Goal: Task Accomplishment & Management: Use online tool/utility

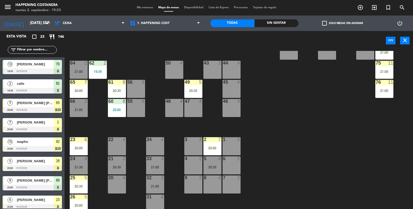
scroll to position [136, 0]
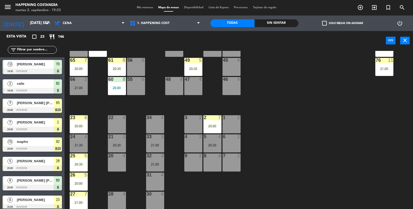
click at [109, 162] on div "20 4" at bounding box center [117, 162] width 18 height 18
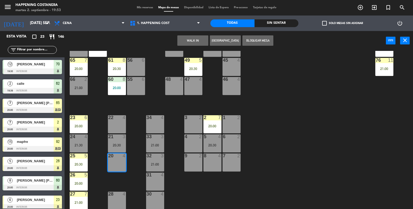
click at [192, 40] on button "WALK IN" at bounding box center [192, 40] width 31 height 10
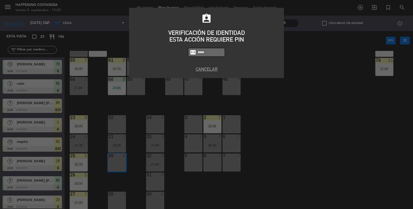
type input "6586"
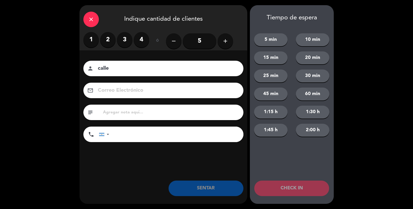
type input "calle"
click at [122, 42] on label "3" at bounding box center [124, 39] width 15 height 15
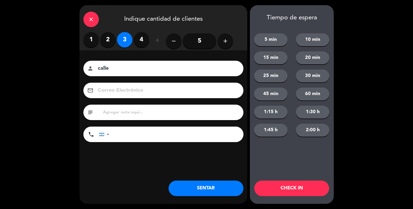
click at [199, 193] on button "SENTAR" at bounding box center [205, 187] width 75 height 15
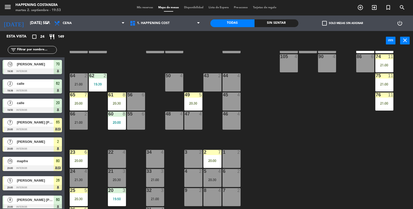
scroll to position [103, 0]
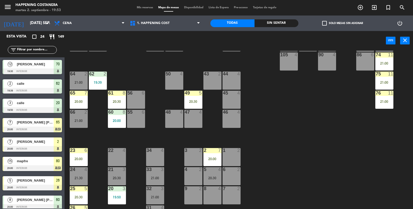
click at [77, 121] on div "21:00" at bounding box center [79, 121] width 18 height 4
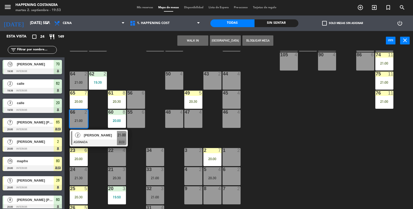
click at [89, 136] on span "[PERSON_NAME]" at bounding box center [100, 134] width 33 height 5
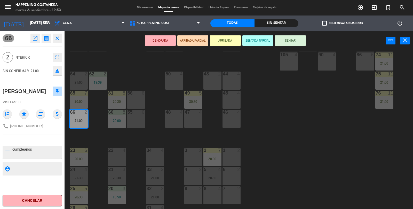
click at [157, 160] on div "34 4" at bounding box center [155, 157] width 18 height 18
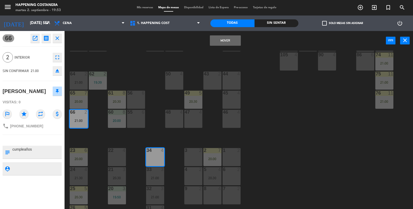
click at [225, 41] on button "Mover" at bounding box center [225, 40] width 31 height 10
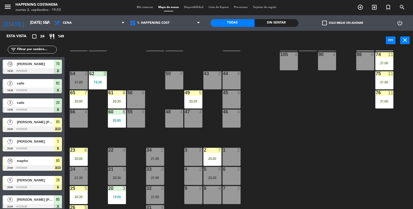
scroll to position [29, 0]
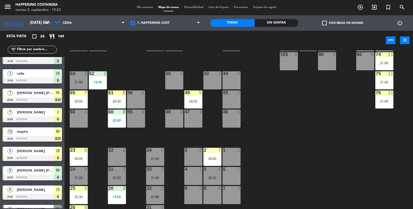
click at [76, 119] on div "66 4" at bounding box center [79, 118] width 18 height 18
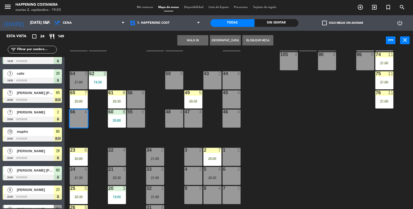
click at [197, 44] on button "WALK IN" at bounding box center [192, 40] width 31 height 10
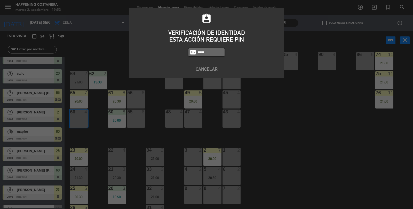
type input "6586"
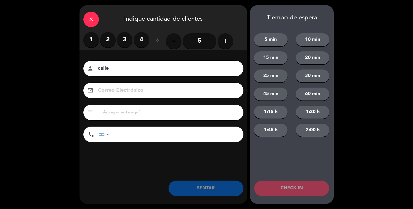
type input "calle"
click at [108, 39] on label "2" at bounding box center [107, 39] width 15 height 15
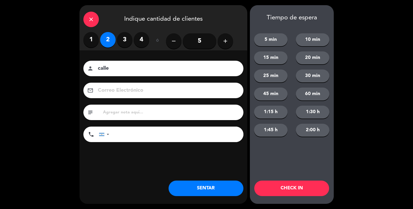
click at [193, 189] on button "SENTAR" at bounding box center [205, 187] width 75 height 15
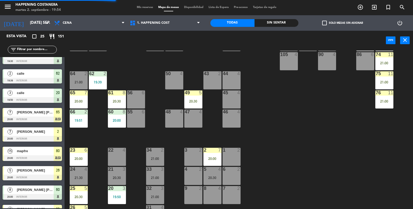
scroll to position [0, 0]
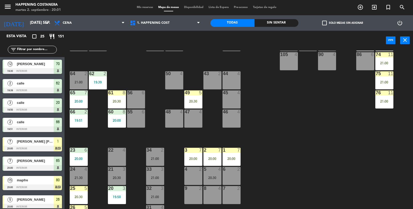
click at [31, 51] on input "text" at bounding box center [37, 50] width 40 height 6
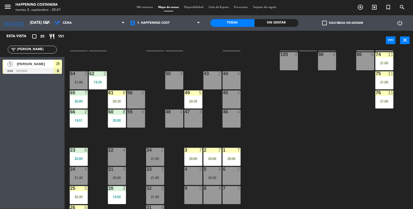
type input "[PERSON_NAME]"
click at [53, 63] on span "[PERSON_NAME]" at bounding box center [35, 63] width 37 height 5
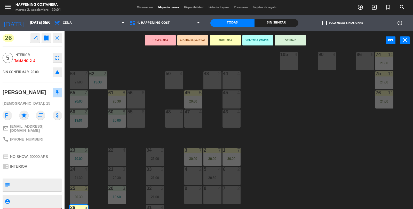
click at [291, 35] on button "SENTAR" at bounding box center [290, 40] width 31 height 10
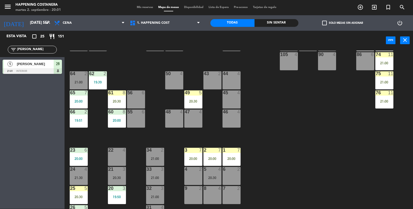
click at [327, 116] on div "69 2 122 6 121 6 120 6 14 4 CAVA 10 20:30 101 4 94 2 70 12 19:30 123 6 131 2 13…" at bounding box center [241, 130] width 344 height 158
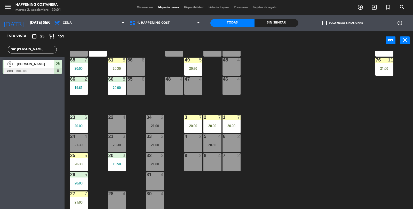
click at [79, 118] on div at bounding box center [78, 117] width 9 height 5
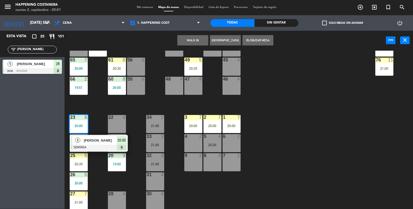
click at [70, 185] on div "26 5 20:00" at bounding box center [79, 181] width 18 height 18
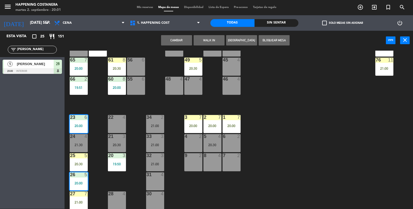
click at [77, 162] on div "20:30" at bounding box center [79, 164] width 18 height 4
click at [80, 163] on div "20:30" at bounding box center [79, 164] width 18 height 4
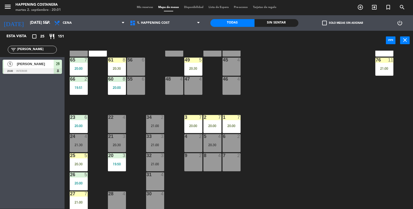
click at [76, 181] on div "20:00" at bounding box center [79, 183] width 18 height 4
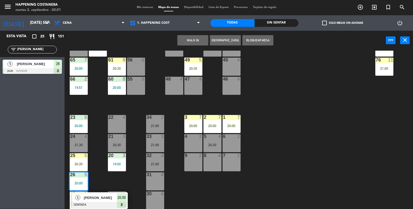
click at [79, 160] on div "25 5 20:30" at bounding box center [79, 162] width 18 height 18
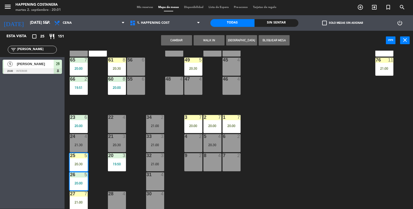
click at [181, 36] on button "Cambiar" at bounding box center [176, 40] width 31 height 10
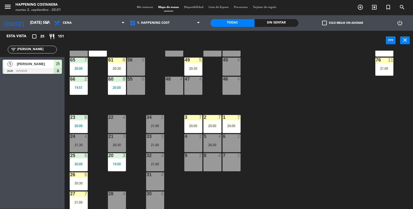
click at [75, 184] on div "20:30" at bounding box center [79, 183] width 18 height 4
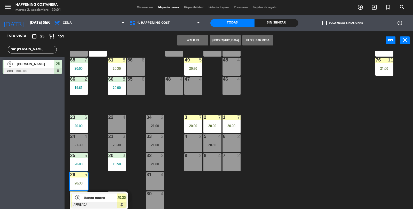
click at [38, 51] on input "[PERSON_NAME]" at bounding box center [37, 50] width 40 height 6
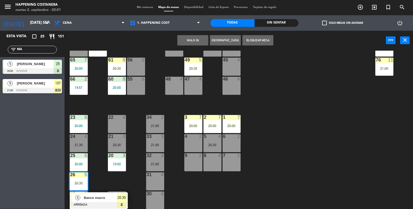
type input "M"
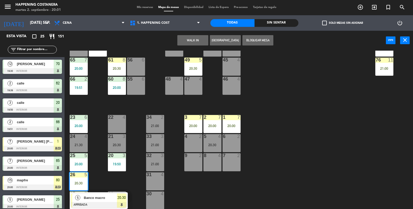
click at [351, 172] on div "69 2 122 6 121 6 120 6 14 4 CAVA 10 20:30 101 4 94 2 70 12 19:30 123 6 131 2 13…" at bounding box center [241, 130] width 344 height 158
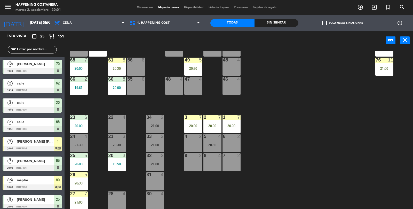
click at [119, 89] on div "20:00" at bounding box center [117, 88] width 18 height 4
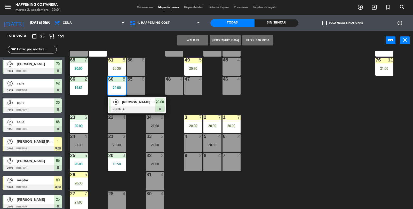
click at [316, 118] on div "69 2 122 6 121 6 120 6 14 4 CAVA 10 20:30 101 4 94 2 70 12 19:30 123 6 131 2 13…" at bounding box center [241, 130] width 344 height 158
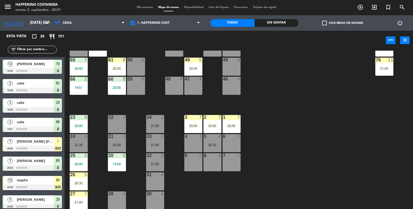
click at [47, 57] on div "12 [PERSON_NAME] 19:30 INTERIOR 70" at bounding box center [32, 66] width 64 height 19
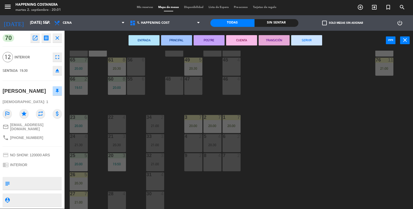
click at [341, 125] on div "69 2 122 6 121 6 120 6 14 4 CAVA 10 20:30 101 4 94 2 70 12 19:30 123 6 131 2 13…" at bounding box center [241, 130] width 344 height 158
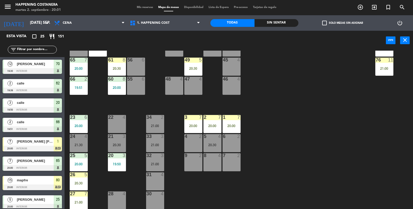
click at [44, 51] on input "text" at bounding box center [37, 50] width 40 height 6
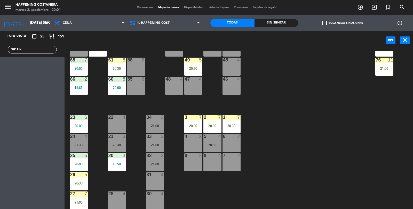
type input "G"
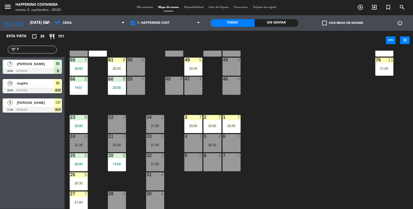
type input "F"
click at [86, 181] on div "20:30" at bounding box center [79, 183] width 18 height 4
click at [85, 184] on div "20:30" at bounding box center [79, 183] width 18 height 4
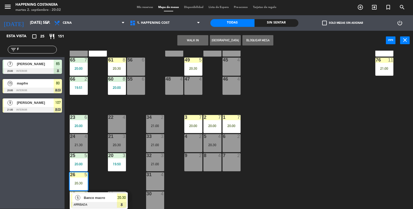
click at [314, 111] on div "69 2 122 6 121 6 120 6 14 4 CAVA 10 20:30 101 4 94 2 70 12 19:30 123 6 131 2 13…" at bounding box center [241, 130] width 344 height 158
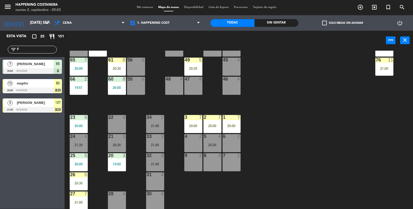
click at [82, 205] on div "27 7 21:00" at bounding box center [79, 200] width 18 height 18
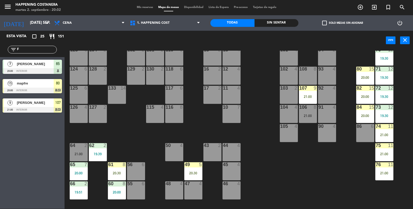
scroll to position [0, 0]
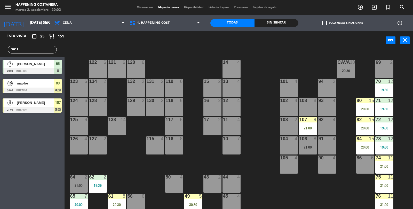
click at [306, 151] on div "106 8 21:00" at bounding box center [308, 145] width 18 height 18
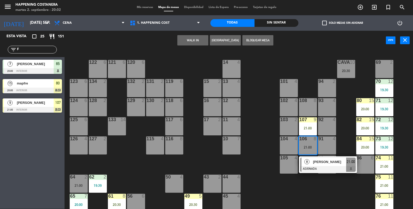
click at [243, 149] on div "69 2 122 6 121 6 120 6 14 4 CAVA 10 20:30 101 4 94 2 70 12 19:30 123 6 131 2 13…" at bounding box center [241, 130] width 344 height 158
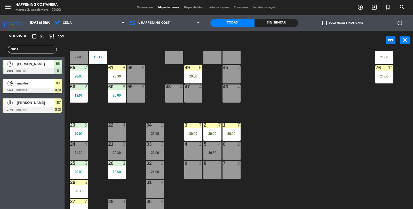
scroll to position [136, 0]
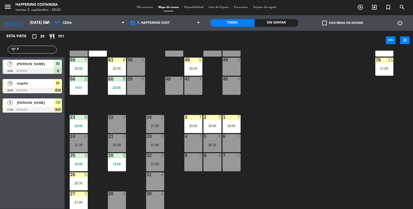
click at [215, 124] on div "20:00" at bounding box center [212, 126] width 18 height 4
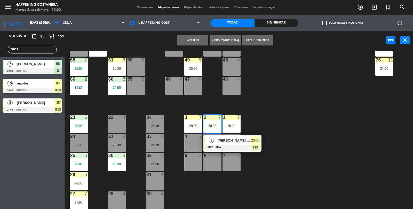
click at [232, 143] on div "[PERSON_NAME] [PERSON_NAME]" at bounding box center [234, 140] width 34 height 9
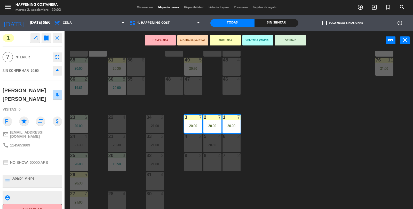
click at [35, 41] on button "open_in_new" at bounding box center [34, 37] width 9 height 9
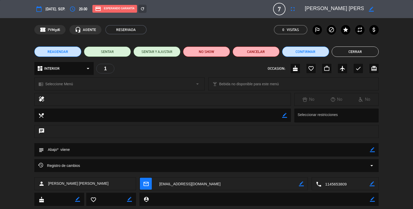
scroll to position [12, 0]
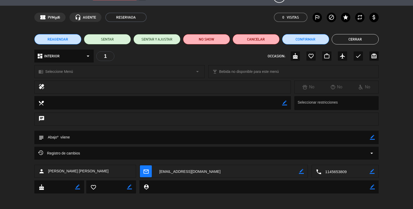
click at [369, 155] on icon "arrow_drop_down" at bounding box center [371, 153] width 6 height 6
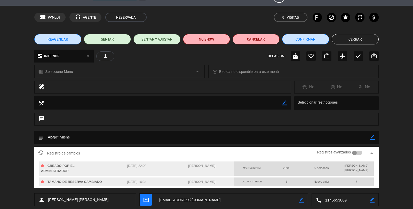
click at [376, 99] on div at bounding box center [337, 103] width 82 height 10
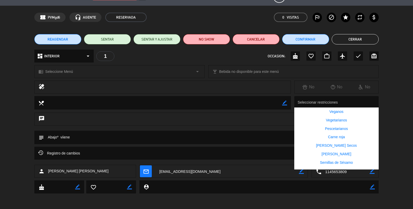
click at [367, 35] on button "Cerrar" at bounding box center [354, 39] width 47 height 10
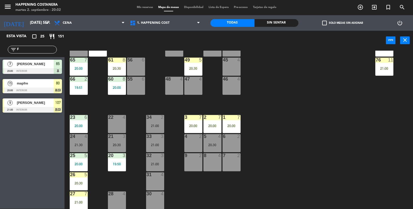
click at [22, 47] on input "F" at bounding box center [37, 50] width 40 height 6
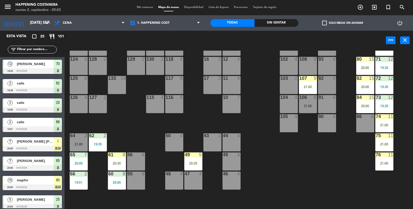
scroll to position [41, 0]
click at [309, 105] on div "21:00" at bounding box center [308, 106] width 18 height 4
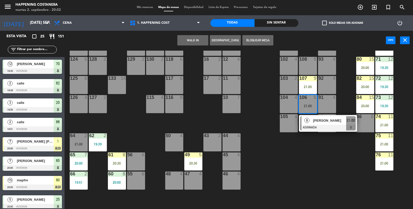
click at [329, 174] on div "69 2 122 6 121 6 120 6 14 4 CAVA 10 20:30 101 4 94 2 70 12 19:30 123 6 131 2 13…" at bounding box center [241, 130] width 344 height 158
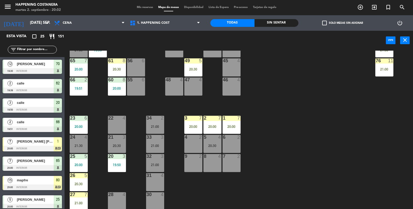
scroll to position [135, 0]
click at [77, 188] on div "26 5 20:30" at bounding box center [79, 182] width 18 height 18
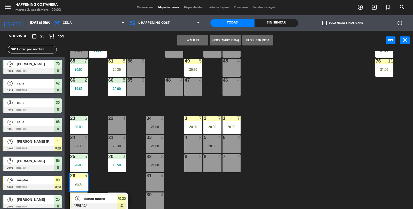
click at [102, 204] on div at bounding box center [98, 206] width 55 height 6
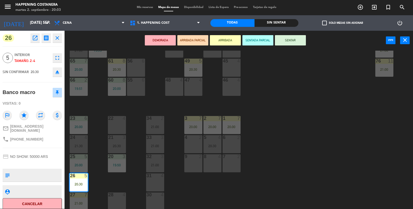
click at [35, 35] on icon "open_in_new" at bounding box center [35, 38] width 6 height 6
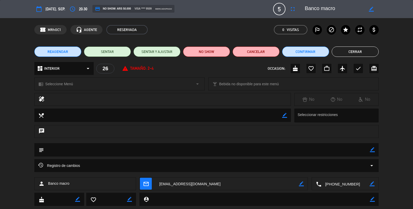
click at [359, 50] on button "Cerrar" at bounding box center [354, 51] width 47 height 10
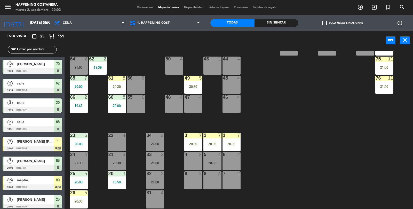
scroll to position [118, 0]
click at [191, 86] on div "20:30" at bounding box center [193, 87] width 18 height 4
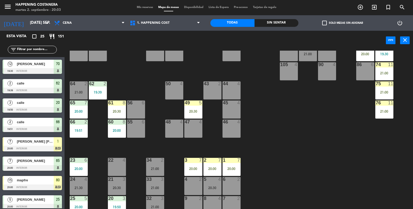
scroll to position [92, 0]
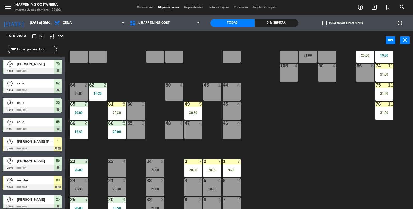
click at [234, 169] on div "20:00" at bounding box center [231, 170] width 18 height 4
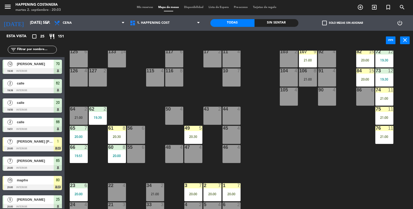
scroll to position [67, 0]
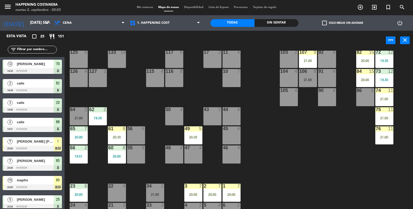
click at [312, 83] on div "106 8 21:00" at bounding box center [308, 78] width 18 height 18
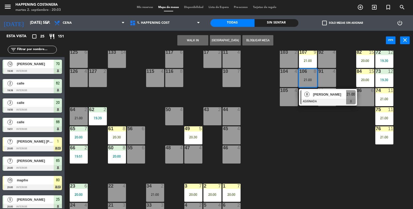
click at [330, 132] on div "69 2 122 6 121 6 120 6 14 4 CAVA 10 20:30 101 4 94 2 70 12 19:30 123 6 131 2 13…" at bounding box center [241, 130] width 344 height 158
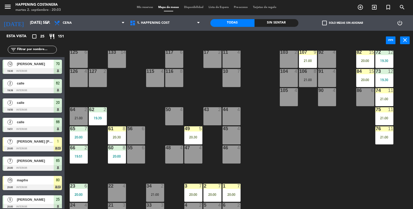
click at [310, 75] on div "106 8 21:00" at bounding box center [308, 78] width 18 height 18
click at [329, 130] on div "69 2 122 6 121 6 120 6 14 4 CAVA 10 20:30 101 4 94 2 70 12 19:30 123 6 131 2 13…" at bounding box center [241, 130] width 344 height 158
click at [309, 74] on div "106 8 21:00" at bounding box center [308, 78] width 18 height 18
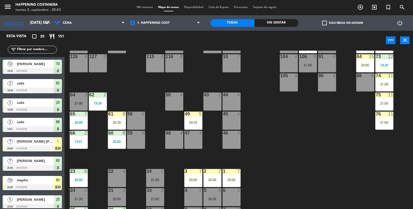
scroll to position [83, 0]
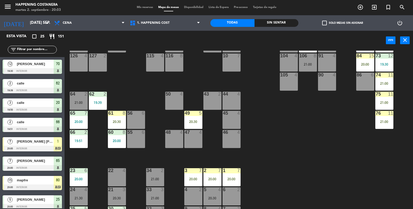
click at [233, 173] on div "1 7 20:00" at bounding box center [231, 177] width 18 height 18
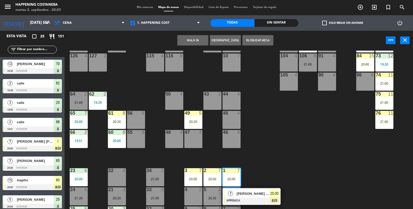
click at [269, 195] on span "[PERSON_NAME] [PERSON_NAME]" at bounding box center [252, 193] width 33 height 5
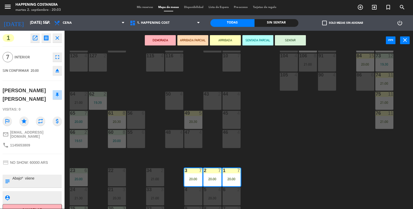
click at [370, 141] on div "69 2 122 6 121 6 120 6 14 4 CAVA 10 20:30 101 4 94 2 70 12 19:30 123 6 131 2 13…" at bounding box center [241, 130] width 344 height 158
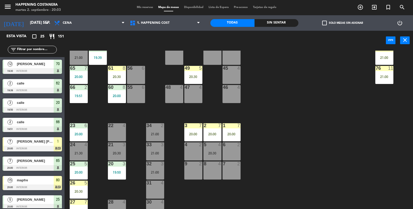
scroll to position [136, 0]
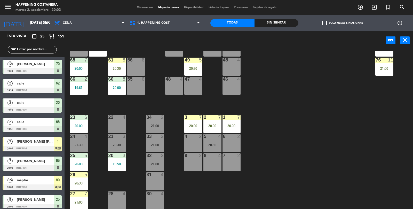
click at [220, 124] on div "20:00" at bounding box center [212, 126] width 18 height 4
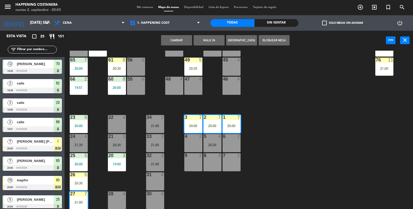
click at [270, 99] on div "69 2 122 6 121 6 120 6 14 4 CAVA 10 20:30 101 4 94 2 70 12 19:30 123 6 131 2 13…" at bounding box center [241, 130] width 344 height 158
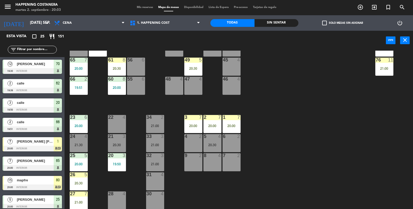
click at [84, 206] on div "27 7 21:00" at bounding box center [79, 200] width 18 height 18
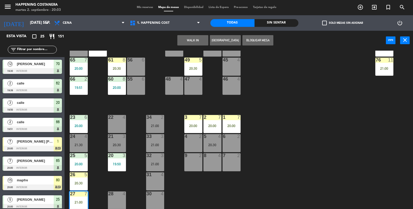
click at [187, 121] on div "3 7 20:00" at bounding box center [193, 124] width 18 height 18
click at [208, 121] on div "2 7 20:00" at bounding box center [212, 124] width 18 height 18
click at [305, 169] on div "69 2 122 6 121 6 120 6 14 4 CAVA 10 20:30 101 4 94 2 70 12 19:30 123 6 131 2 13…" at bounding box center [241, 130] width 344 height 158
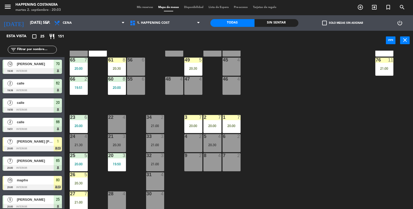
click at [80, 197] on div "27 7 21:00" at bounding box center [79, 200] width 18 height 18
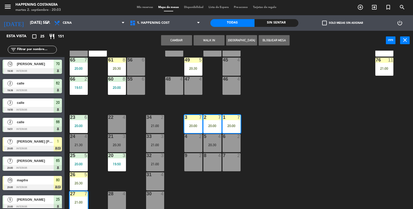
click at [208, 122] on div "2 7 20:00" at bounding box center [212, 124] width 18 height 18
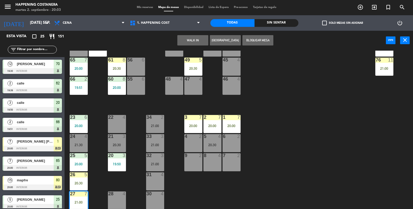
click at [311, 158] on div "69 2 122 6 121 6 120 6 14 4 CAVA 10 20:30 101 4 94 2 70 12 19:30 123 6 131 2 13…" at bounding box center [241, 130] width 344 height 158
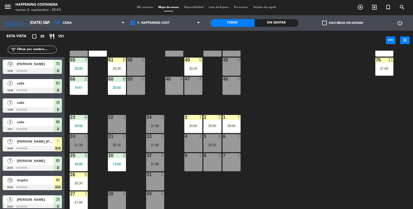
click at [75, 203] on div "21:00" at bounding box center [79, 202] width 18 height 4
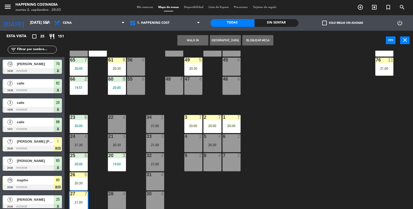
click at [187, 121] on div "3 7 20:00" at bounding box center [193, 124] width 18 height 18
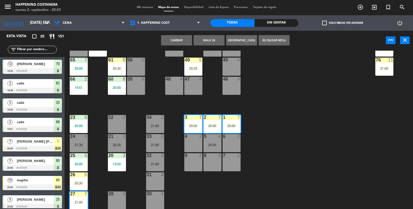
click at [183, 41] on button "Cambiar" at bounding box center [176, 40] width 31 height 10
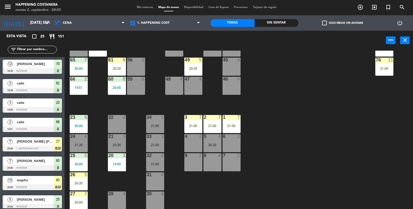
click at [232, 119] on div at bounding box center [231, 117] width 9 height 5
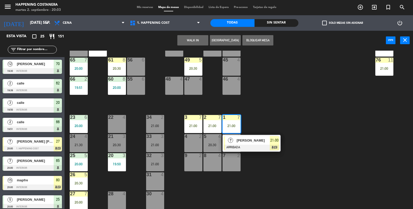
click at [370, 145] on div "69 2 122 6 121 6 120 6 14 4 CAVA 10 20:30 101 4 94 2 70 12 19:30 123 6 131 2 13…" at bounding box center [241, 130] width 344 height 158
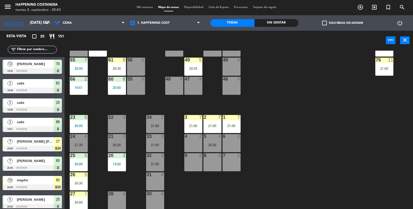
click at [110, 94] on div "60 8 20:00" at bounding box center [117, 86] width 18 height 18
click at [386, 128] on div "69 2 122 6 121 6 120 6 14 4 CAVA 10 20:30 101 4 94 2 70 12 19:30 123 6 131 2 13…" at bounding box center [241, 130] width 344 height 158
click at [112, 68] on div "20:30" at bounding box center [117, 69] width 18 height 4
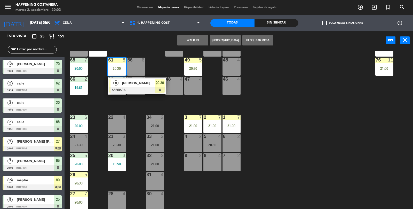
click at [375, 138] on div "69 2 122 6 121 6 120 6 14 4 CAVA 10 20:30 101 4 94 2 70 12 19:30 123 6 131 2 13…" at bounding box center [241, 130] width 344 height 158
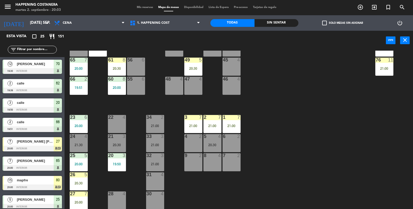
click at [33, 50] on input "text" at bounding box center [37, 50] width 40 height 6
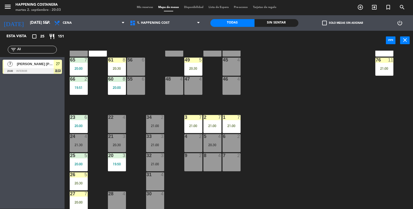
type input "J"
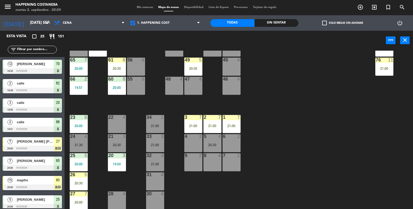
type input "A"
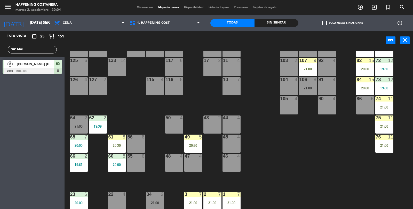
scroll to position [46, 0]
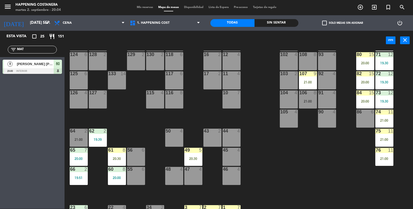
type input "MAT"
click at [312, 105] on div "106 8 21:00" at bounding box center [308, 99] width 18 height 18
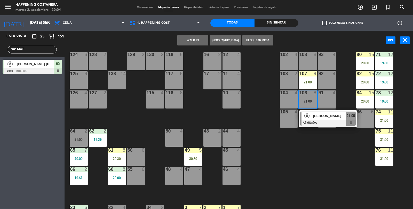
click at [334, 115] on span "[PERSON_NAME]" at bounding box center [329, 115] width 33 height 5
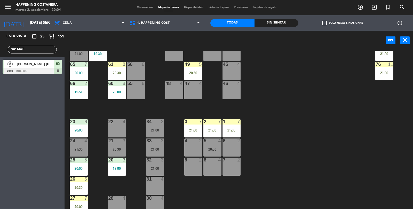
scroll to position [136, 0]
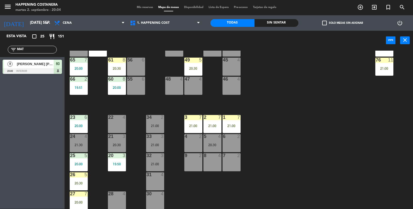
click at [84, 128] on div "23 6 20:00" at bounding box center [79, 124] width 18 height 18
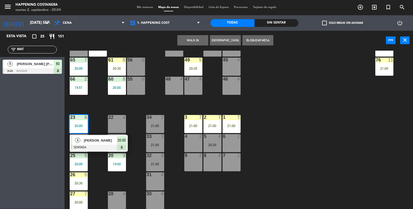
click at [334, 136] on div "69 2 122 6 121 6 120 6 14 4 CAVA 10 20:30 101 4 94 2 70 12 19:30 123 6 131 2 13…" at bounding box center [241, 130] width 344 height 158
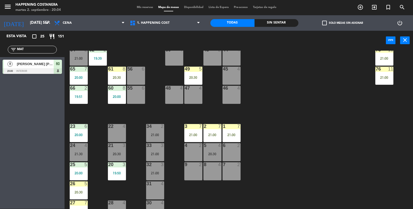
scroll to position [122, 0]
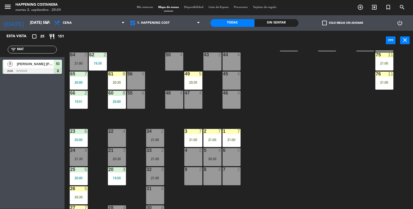
click at [115, 80] on div "20:30" at bounding box center [117, 82] width 18 height 4
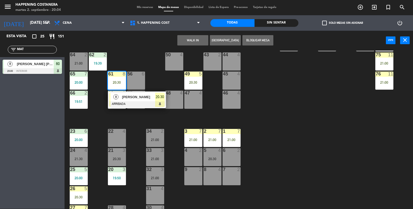
click at [124, 97] on span "[PERSON_NAME]" at bounding box center [138, 96] width 33 height 5
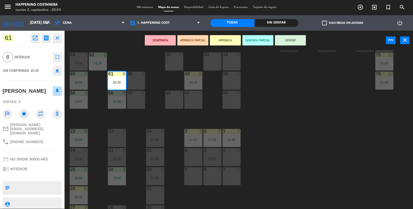
scroll to position [1, 0]
click at [35, 40] on button "open_in_new" at bounding box center [34, 36] width 9 height 9
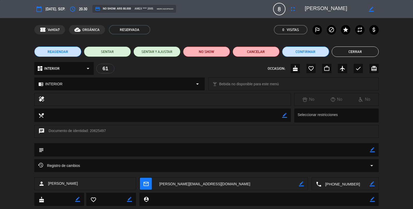
click at [372, 50] on button "Cerrar" at bounding box center [354, 51] width 47 height 10
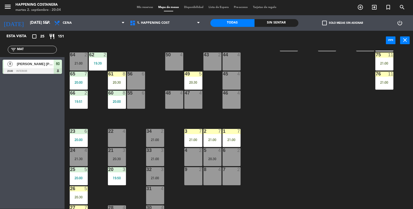
click at [398, 154] on div "69 2 122 6 121 6 120 6 14 4 CAVA 10 20:30 101 4 94 2 70 12 19:30 123 6 131 2 13…" at bounding box center [241, 130] width 344 height 158
click at [39, 50] on input "MAT" at bounding box center [37, 50] width 40 height 6
type input "M"
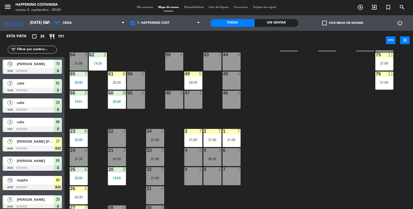
click at [78, 140] on div "20:00" at bounding box center [79, 140] width 18 height 4
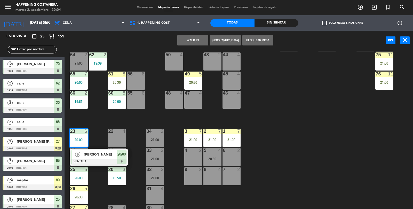
click at [295, 130] on div "69 2 122 6 121 6 120 6 14 4 CAVA 10 20:30 101 4 94 2 70 12 19:30 123 6 131 2 13…" at bounding box center [241, 130] width 344 height 158
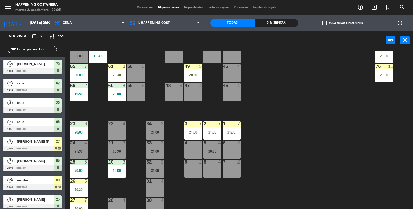
scroll to position [136, 0]
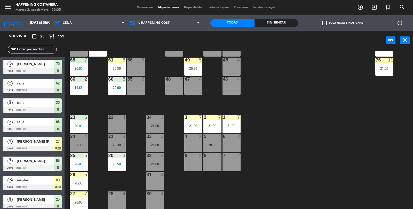
click at [356, 143] on div "69 2 122 6 121 6 120 6 14 4 CAVA 10 20:30 101 4 94 2 70 12 19:30 123 6 131 2 13…" at bounding box center [241, 130] width 344 height 158
click at [154, 144] on div "21:00" at bounding box center [155, 145] width 18 height 4
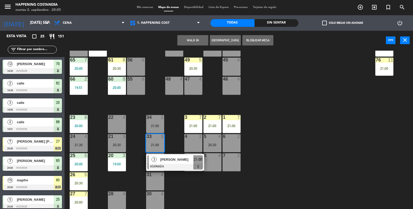
click at [371, 120] on div "69 2 122 6 121 6 120 6 14 4 CAVA 10 20:30 101 4 94 2 70 12 19:30 123 6 131 2 13…" at bounding box center [241, 130] width 344 height 158
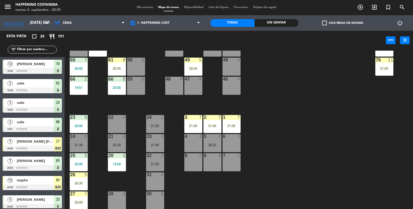
click at [153, 143] on div "21:00" at bounding box center [155, 145] width 18 height 4
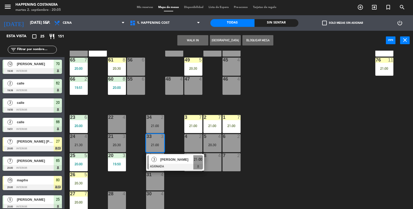
click at [356, 139] on div "69 2 122 6 121 6 120 6 14 4 CAVA 10 20:30 101 4 94 2 70 12 19:30 123 6 131 2 13…" at bounding box center [241, 130] width 344 height 158
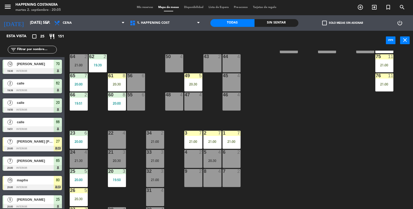
scroll to position [121, 0]
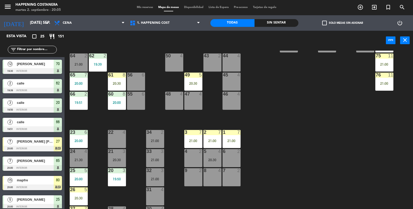
click at [76, 61] on div "64 2 21:00" at bounding box center [79, 62] width 18 height 18
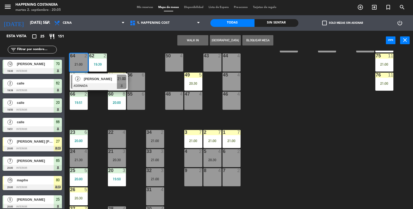
click at [310, 129] on div "69 2 122 6 121 6 120 6 14 4 CAVA 10 20:30 101 4 94 2 70 12 19:30 123 6 131 2 13…" at bounding box center [241, 130] width 344 height 158
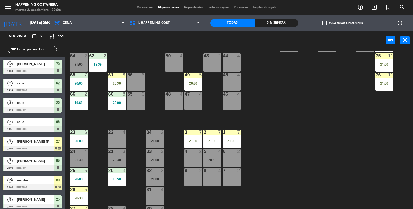
click at [152, 133] on div at bounding box center [155, 132] width 9 height 5
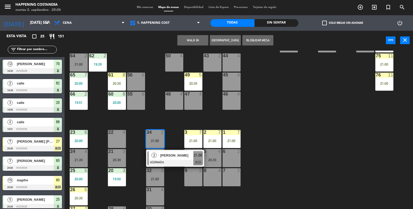
click at [113, 137] on div "22 4" at bounding box center [117, 139] width 18 height 18
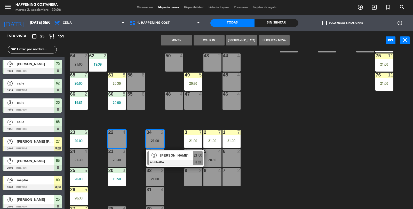
click at [171, 43] on button "Mover" at bounding box center [176, 40] width 31 height 10
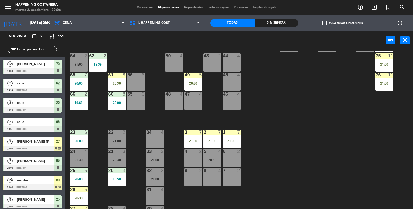
click at [152, 135] on div "34 4" at bounding box center [155, 139] width 18 height 18
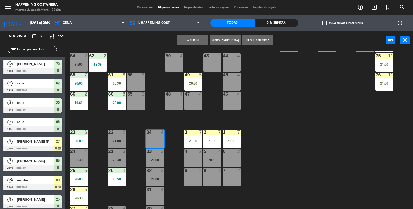
click at [192, 44] on button "WALK IN" at bounding box center [192, 40] width 31 height 10
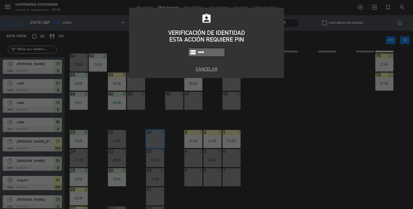
type input "5759"
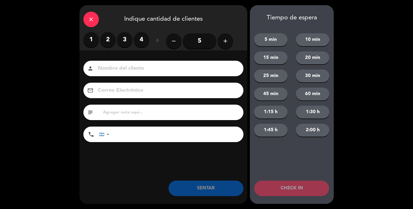
click at [107, 37] on label "2" at bounding box center [107, 39] width 15 height 15
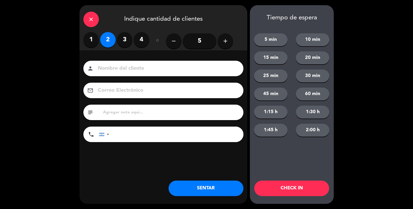
click at [112, 71] on input at bounding box center [166, 68] width 139 height 9
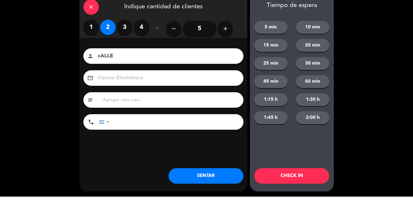
type input "cALLE"
click at [204, 195] on button "SENTAR" at bounding box center [205, 187] width 75 height 15
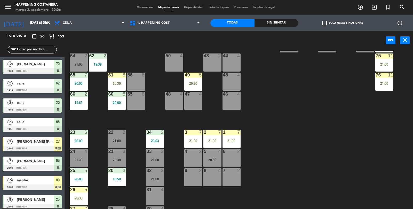
click at [151, 180] on div "32 3 21:00" at bounding box center [155, 177] width 18 height 18
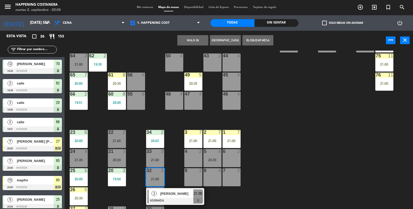
click at [209, 177] on div "8 4" at bounding box center [212, 177] width 18 height 18
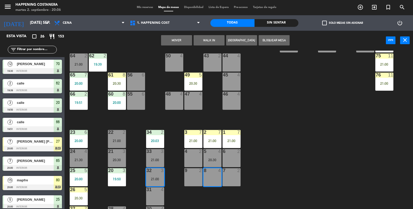
click at [180, 36] on button "Mover" at bounding box center [176, 40] width 31 height 10
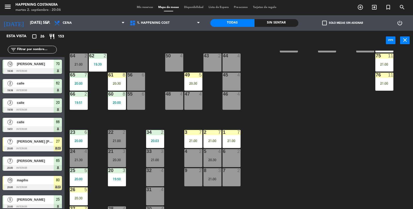
click at [154, 176] on div "32 4" at bounding box center [155, 177] width 18 height 18
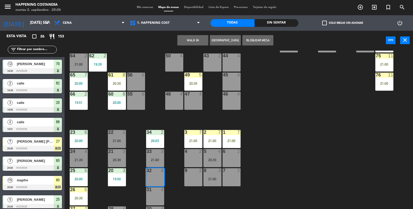
click at [194, 36] on button "WALK IN" at bounding box center [192, 40] width 31 height 10
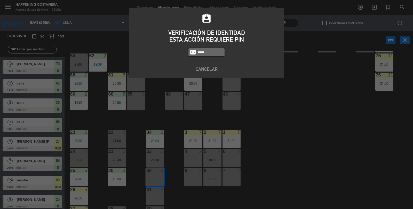
type input "5759"
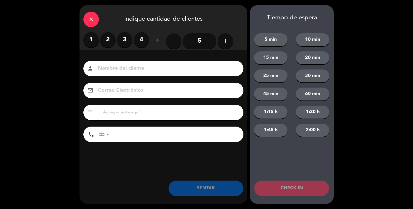
click at [126, 40] on label "3" at bounding box center [124, 39] width 15 height 15
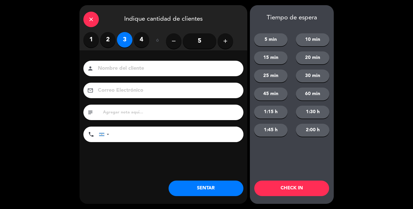
click at [138, 65] on input at bounding box center [166, 68] width 139 height 9
type input "c"
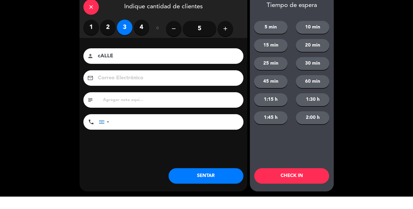
type input "cALLE"
click at [222, 187] on button "SENTAR" at bounding box center [205, 187] width 75 height 15
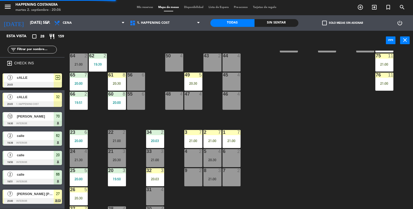
click at [153, 184] on div "32 3 20:03" at bounding box center [155, 177] width 18 height 18
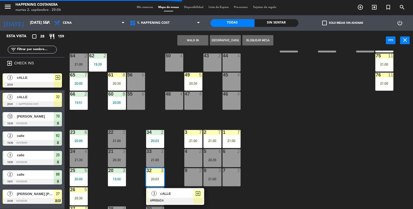
click at [180, 200] on div at bounding box center [174, 200] width 55 height 6
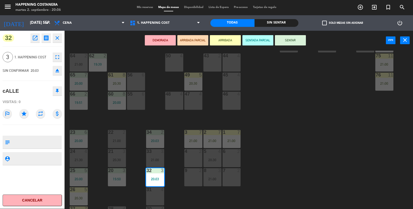
scroll to position [0, 0]
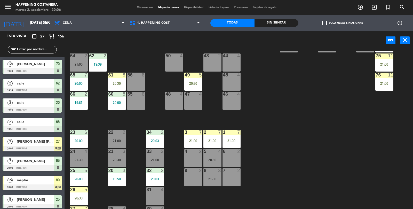
click at [154, 157] on div "33 3 21:00" at bounding box center [155, 158] width 18 height 18
click at [158, 197] on div "31 4" at bounding box center [155, 196] width 18 height 18
click at [38, 51] on input "text" at bounding box center [37, 50] width 40 height 6
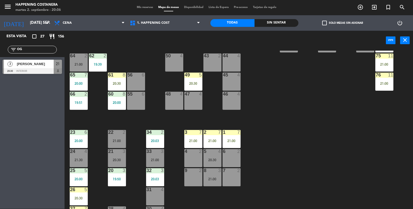
type input "O"
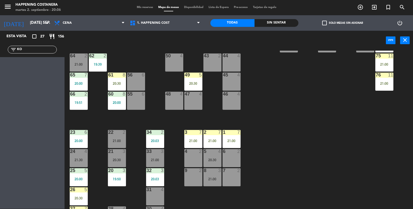
type input "K"
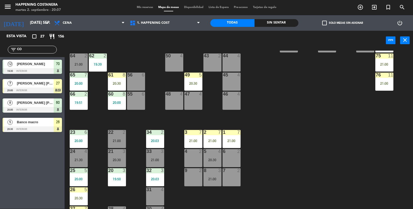
type input "C"
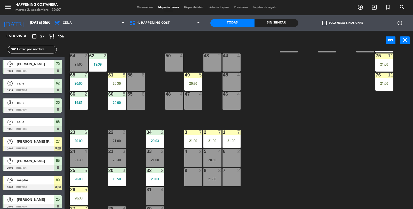
scroll to position [136, 0]
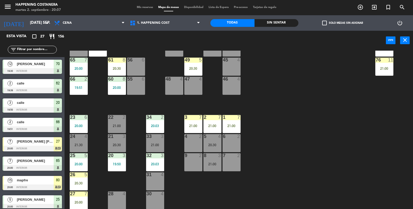
click at [161, 145] on div "21:00" at bounding box center [155, 145] width 18 height 4
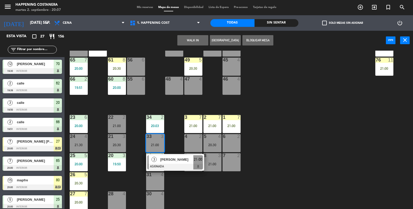
click at [161, 191] on div "4" at bounding box center [162, 193] width 3 height 5
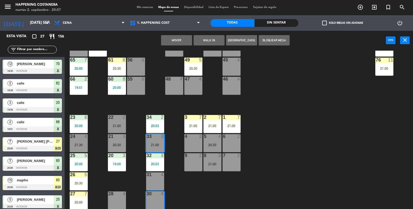
click at [179, 41] on button "Mover" at bounding box center [176, 40] width 31 height 10
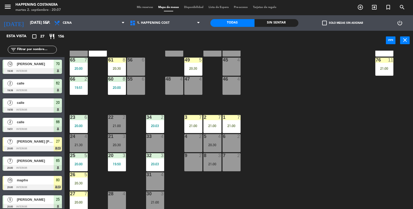
click at [156, 146] on div "33 4" at bounding box center [155, 143] width 18 height 18
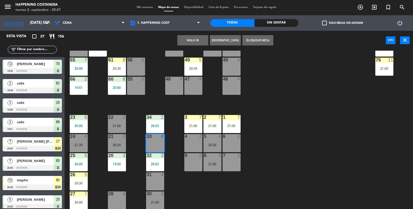
click at [191, 37] on button "WALK IN" at bounding box center [192, 40] width 31 height 10
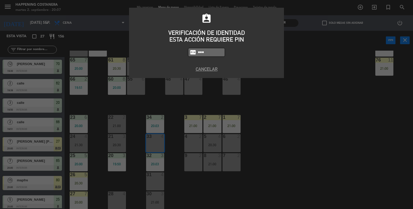
type input "5759"
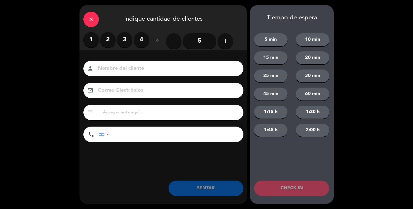
click at [109, 38] on label "2" at bounding box center [107, 39] width 15 height 15
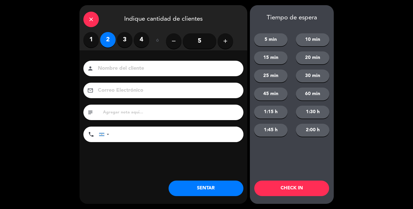
click at [128, 72] on input at bounding box center [166, 68] width 139 height 9
type input "k"
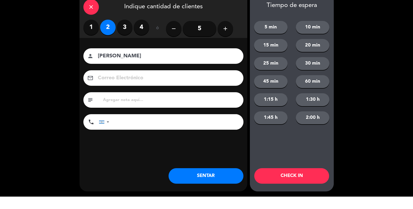
type input "[PERSON_NAME]"
click at [220, 199] on div "close Indique cantidad de clientes 1 2 3 4 ó remove 5 add Nombre del cliente pe…" at bounding box center [163, 104] width 168 height 198
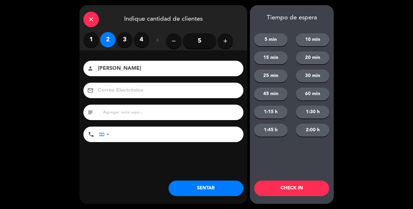
click at [209, 190] on button "SENTAR" at bounding box center [205, 187] width 75 height 15
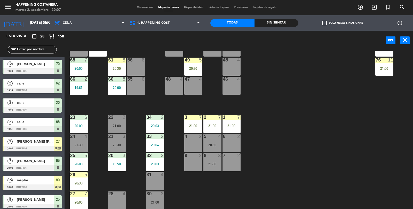
click at [45, 47] on input "text" at bounding box center [37, 50] width 40 height 6
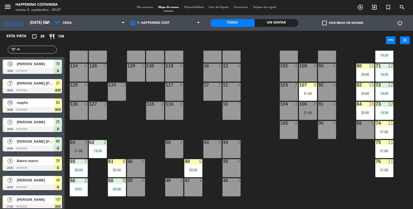
scroll to position [34, 0]
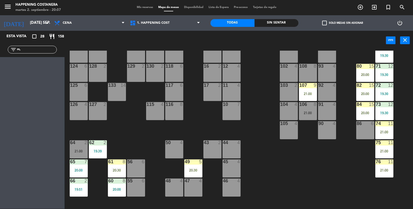
type input "m"
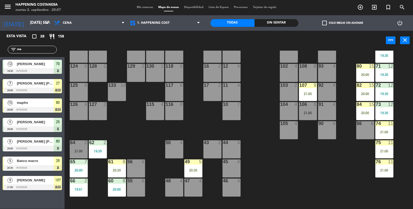
type input "m"
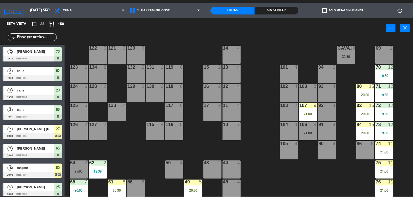
scroll to position [0, 0]
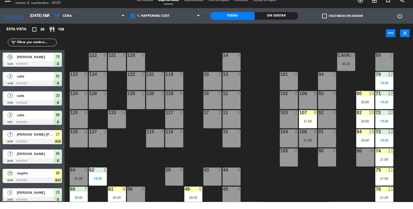
click at [364, 148] on div "20:00" at bounding box center [365, 147] width 18 height 4
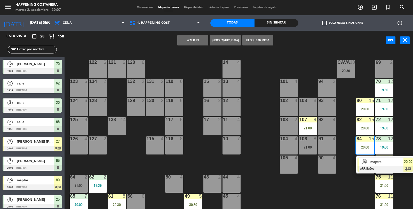
click at [374, 165] on div "mapfre" at bounding box center [386, 161] width 34 height 9
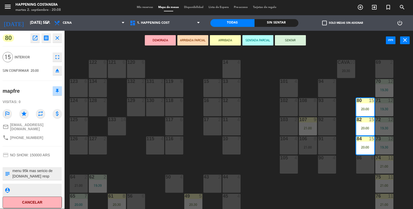
click at [35, 40] on icon "open_in_new" at bounding box center [35, 38] width 6 height 6
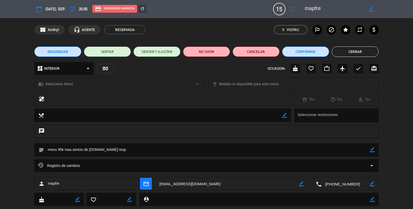
click at [364, 48] on button "Cerrar" at bounding box center [354, 51] width 47 height 10
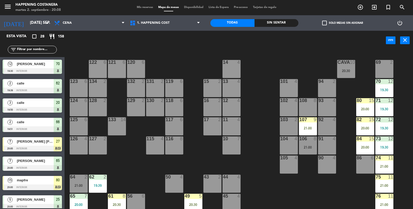
click at [366, 49] on div "power_input close" at bounding box center [224, 41] width 321 height 20
click at [39, 47] on input "text" at bounding box center [37, 50] width 40 height 6
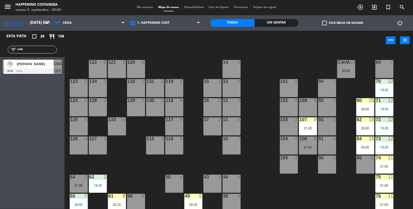
type input "cele"
click at [29, 75] on div "10 [PERSON_NAME] 20:30 CAVA_ CAVA chat" at bounding box center [32, 66] width 64 height 19
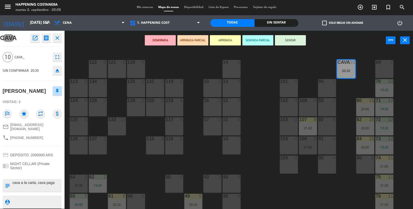
click at [296, 42] on button "SENTAR" at bounding box center [290, 40] width 31 height 10
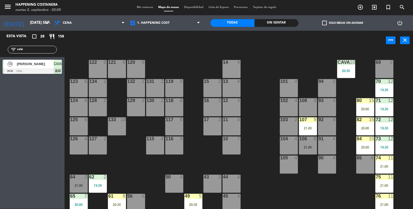
click at [41, 62] on span "[PERSON_NAME]" at bounding box center [35, 63] width 37 height 5
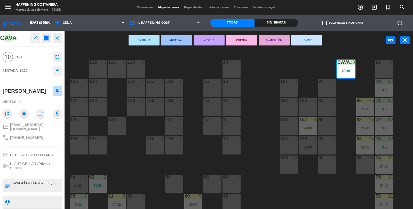
click at [124, 159] on div "69 2 122 6 121 6 120 6 14 4 CAVA 10 20:30 101 4 94 2 70 12 19:30 123 6 131 2 13…" at bounding box center [241, 130] width 344 height 158
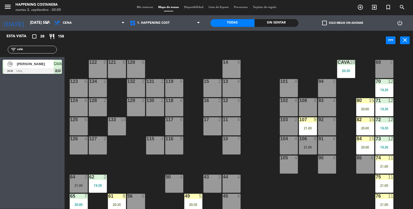
click at [41, 47] on input "cele" at bounding box center [37, 50] width 40 height 6
type input "c"
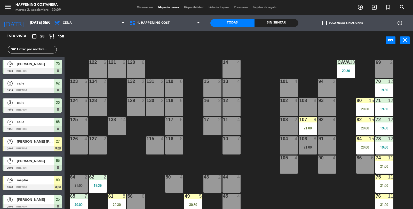
click at [350, 69] on div "20:30" at bounding box center [346, 71] width 18 height 4
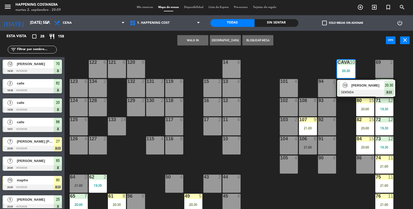
click at [373, 89] on div at bounding box center [365, 92] width 55 height 6
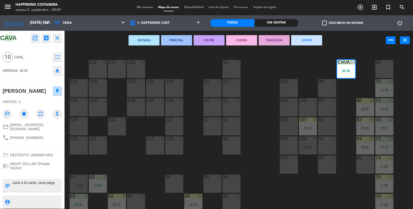
click at [322, 197] on div "69 2 122 6 121 6 120 6 14 4 CAVA 10 20:30 101 4 94 2 70 12 19:30 123 6 131 2 13…" at bounding box center [241, 130] width 344 height 158
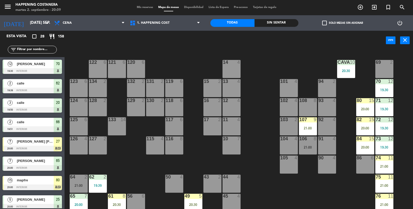
scroll to position [0, 0]
click at [47, 47] on input "text" at bounding box center [37, 50] width 40 height 6
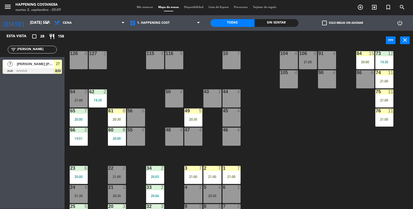
scroll to position [136, 0]
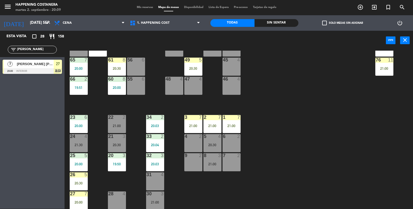
type input "[PERSON_NAME]"
click at [43, 73] on div at bounding box center [32, 71] width 59 height 6
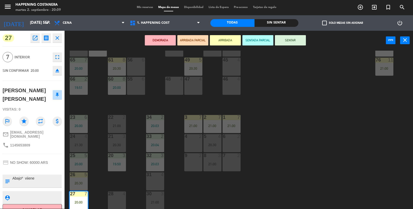
click at [296, 43] on button "SENTAR" at bounding box center [290, 40] width 31 height 10
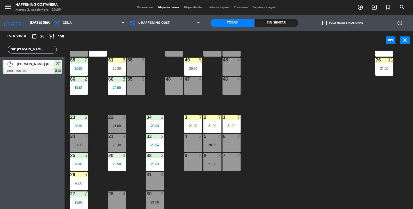
click at [41, 51] on input "[PERSON_NAME]" at bounding box center [37, 50] width 40 height 6
type input "j"
type input "seba"
click at [50, 69] on div at bounding box center [32, 71] width 59 height 6
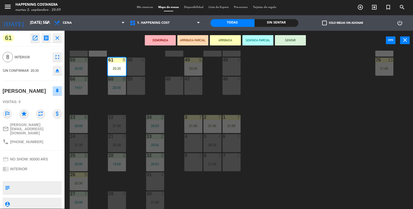
click at [291, 41] on button "SENTAR" at bounding box center [290, 40] width 31 height 10
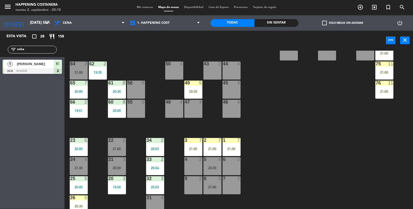
scroll to position [109, 0]
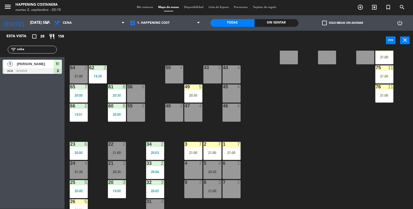
click at [195, 96] on div "20:30" at bounding box center [193, 95] width 18 height 4
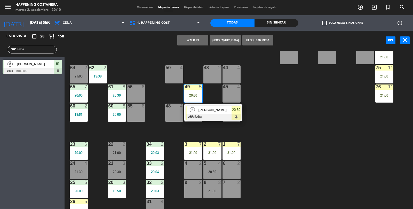
click at [79, 180] on div at bounding box center [78, 182] width 9 height 5
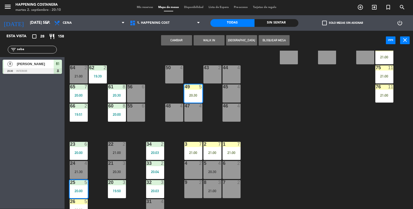
click at [291, 147] on div "69 2 122 6 121 6 120 6 14 4 CAVA 10 20:30 101 4 94 2 70 12 19:30 123 6 131 2 13…" at bounding box center [241, 130] width 344 height 158
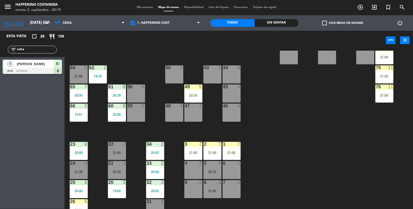
click at [193, 97] on div "49 5 20:30" at bounding box center [193, 93] width 18 height 18
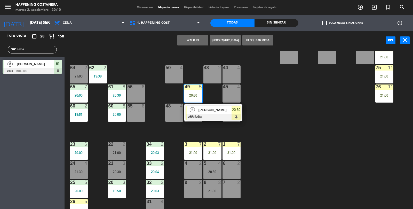
click at [82, 170] on div "21:30" at bounding box center [79, 172] width 18 height 4
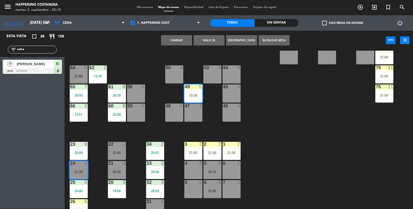
click at [179, 42] on button "Cambiar" at bounding box center [176, 40] width 31 height 10
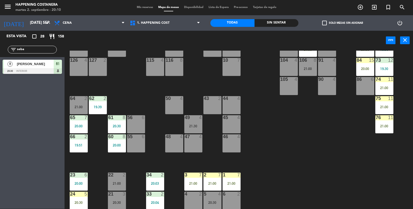
scroll to position [79, 0]
click at [212, 175] on div at bounding box center [212, 174] width 9 height 5
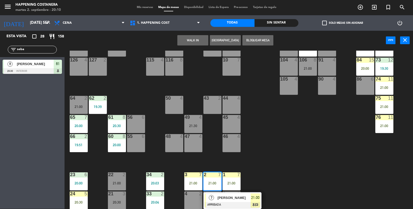
click at [194, 122] on div "49 4 21:30" at bounding box center [193, 124] width 18 height 18
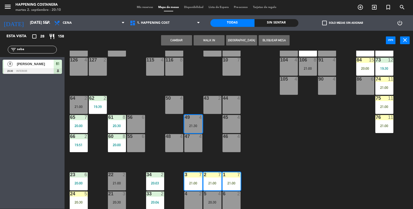
click at [182, 40] on button "Cambiar" at bounding box center [176, 40] width 31 height 10
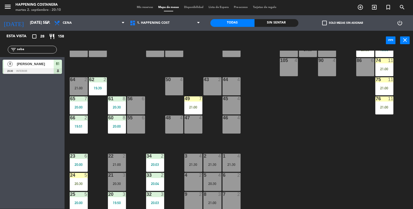
scroll to position [97, 0]
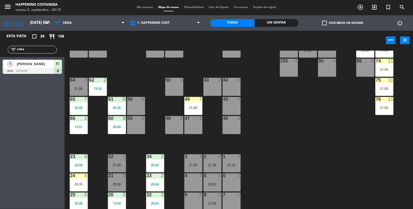
click at [205, 165] on div "21:30" at bounding box center [212, 165] width 18 height 4
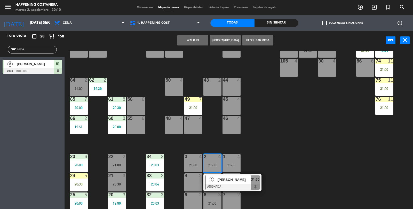
click at [136, 107] on div "56 6" at bounding box center [136, 106] width 18 height 18
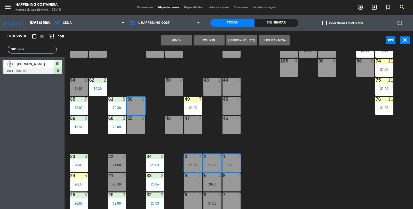
click at [176, 38] on button "Mover" at bounding box center [176, 40] width 31 height 10
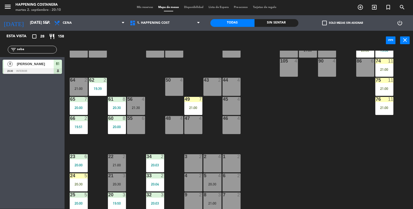
click at [28, 49] on input "seba" at bounding box center [37, 50] width 40 height 6
type input "s"
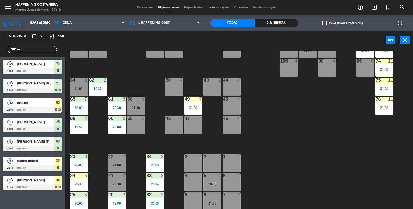
type input "m"
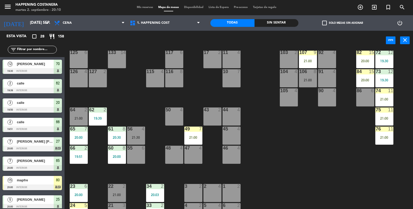
scroll to position [44, 0]
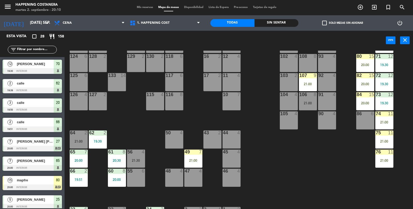
click at [362, 84] on div "20:00" at bounding box center [365, 84] width 18 height 4
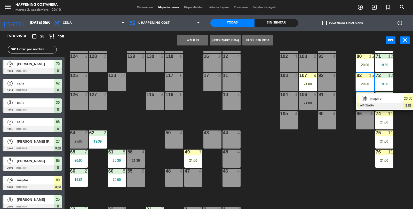
click at [379, 104] on div at bounding box center [384, 106] width 55 height 6
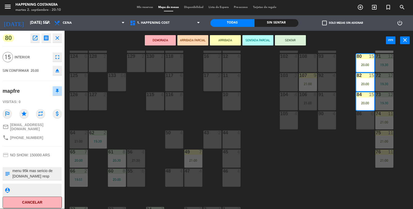
click at [37, 39] on icon "open_in_new" at bounding box center [35, 38] width 6 height 6
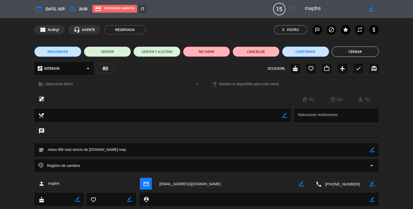
click at [362, 50] on button "Cerrar" at bounding box center [354, 51] width 47 height 10
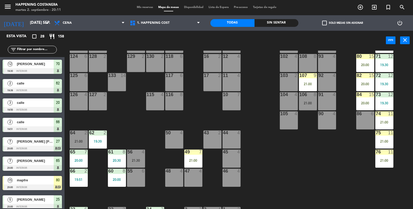
scroll to position [136, 0]
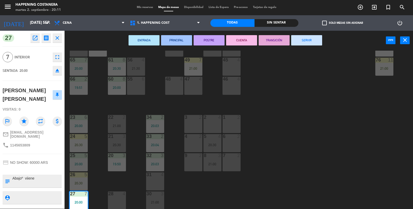
click at [37, 39] on icon "open_in_new" at bounding box center [35, 38] width 6 height 6
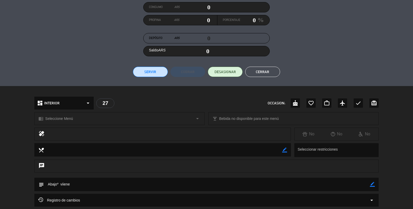
scroll to position [113, 0]
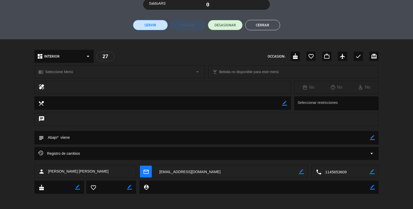
click at [263, 28] on button "Cerrar" at bounding box center [262, 25] width 35 height 10
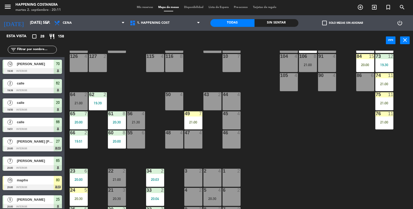
scroll to position [67, 0]
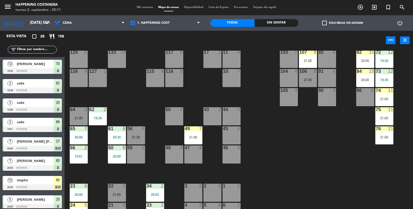
click at [308, 83] on div "106 8 21:00" at bounding box center [308, 78] width 18 height 18
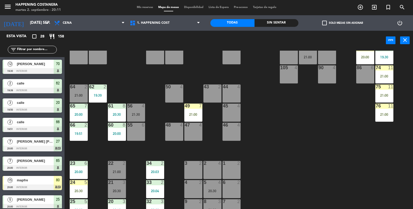
scroll to position [91, 0]
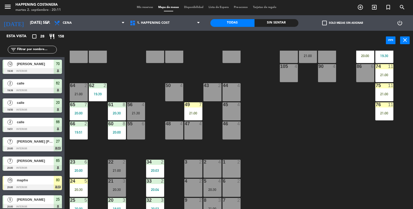
click at [304, 55] on div "21:00" at bounding box center [308, 56] width 18 height 4
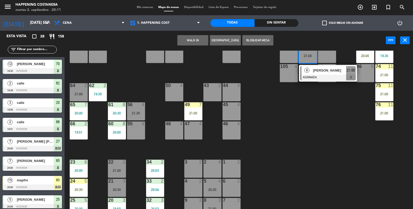
click at [194, 176] on div "3 2" at bounding box center [193, 168] width 18 height 18
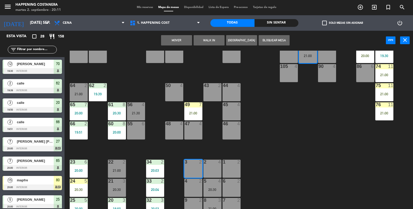
click at [213, 168] on div "2 4" at bounding box center [212, 168] width 18 height 18
click at [234, 168] on div "1 2" at bounding box center [231, 168] width 18 height 18
click at [173, 44] on button "Mover y Unir" at bounding box center [176, 40] width 31 height 10
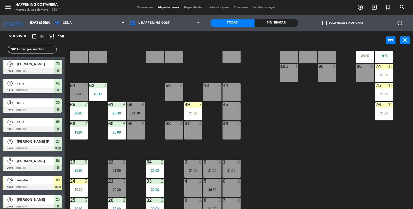
click at [127, 106] on div "56 4" at bounding box center [136, 104] width 18 height 5
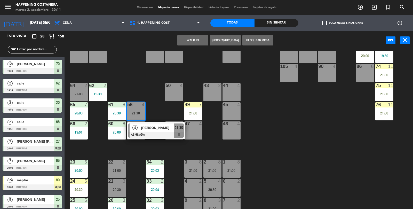
click at [143, 138] on div "55 6" at bounding box center [136, 130] width 18 height 18
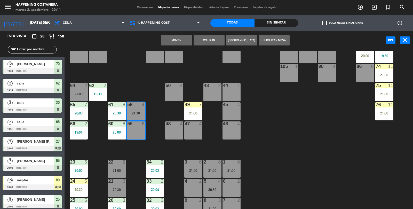
click at [167, 161] on div "2" at bounding box center [163, 161] width 9 height 5
click at [166, 144] on div "69 2 122 6 121 6 120 6 14 4 CAVA 10 20:30 101 4 94 2 70 12 19:30 123 6 131 2 13…" at bounding box center [241, 130] width 344 height 158
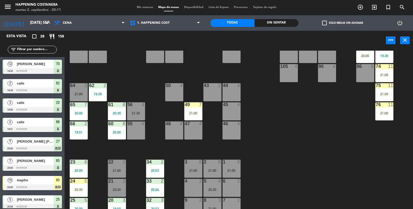
click at [229, 165] on div "1 8 21:00" at bounding box center [231, 168] width 18 height 18
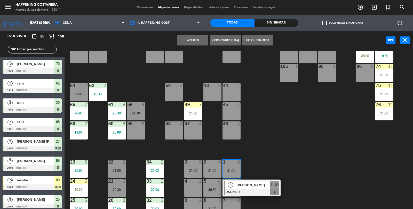
click at [270, 186] on span "21:00" at bounding box center [274, 185] width 8 height 6
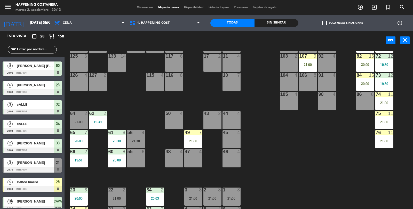
scroll to position [64, 0]
click at [363, 87] on div "84 15 20:00" at bounding box center [365, 81] width 18 height 18
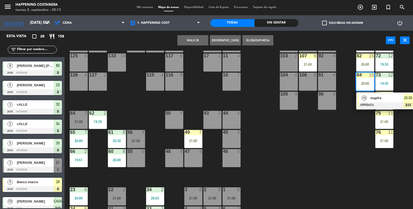
click at [367, 107] on div at bounding box center [384, 105] width 55 height 6
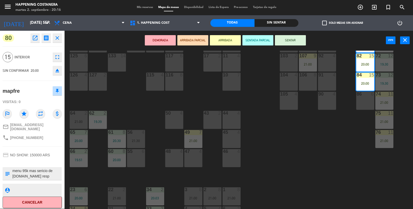
click at [342, 183] on div "69 2 122 6 121 6 120 6 14 4 CAVA 10 20:30 101 4 94 2 70 12 19:30 123 6 131 2 13…" at bounding box center [241, 130] width 344 height 158
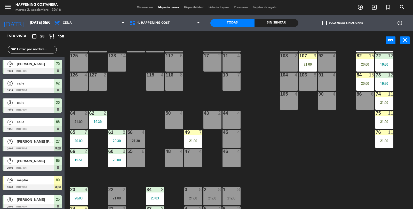
click at [195, 137] on div "49 7 21:00" at bounding box center [193, 139] width 18 height 18
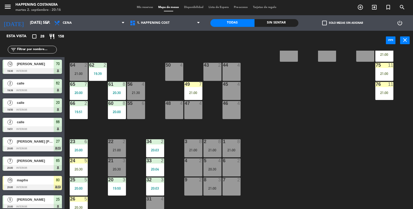
scroll to position [136, 0]
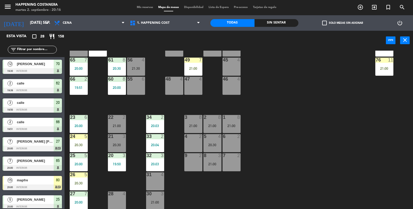
click at [360, 121] on div "69 2 122 6 121 6 120 6 14 4 CAVA 10 20:30 101 4 94 2 70 12 19:30 123 6 131 2 13…" at bounding box center [241, 130] width 344 height 158
click at [86, 141] on div "24 5 20:30" at bounding box center [79, 143] width 18 height 18
click at [82, 184] on div "20:30" at bounding box center [79, 183] width 18 height 4
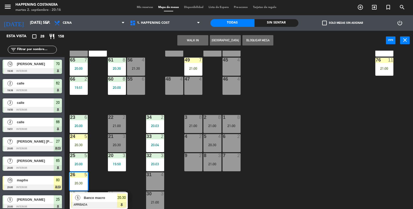
click at [313, 133] on div "69 2 122 6 121 6 120 6 14 4 CAVA 10 20:30 101 4 94 2 70 12 19:30 123 6 131 2 13…" at bounding box center [241, 130] width 344 height 158
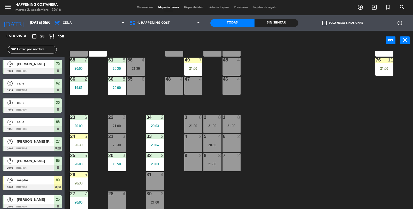
click at [84, 143] on div "20:30" at bounding box center [79, 145] width 18 height 4
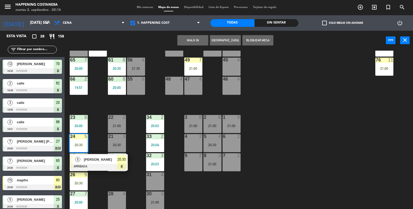
click at [92, 155] on div "[PERSON_NAME]" at bounding box center [100, 159] width 34 height 9
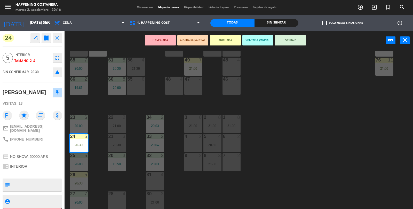
click at [98, 182] on div "menu Happening Costanera martes 2. septiembre - 20:16 Mis reservas Mapa de mesa…" at bounding box center [206, 104] width 413 height 209
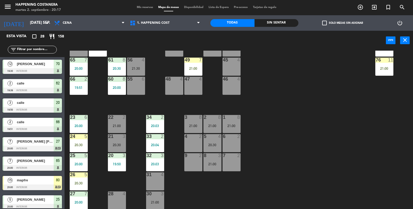
click at [80, 177] on div "26 5 20:30" at bounding box center [79, 181] width 18 height 18
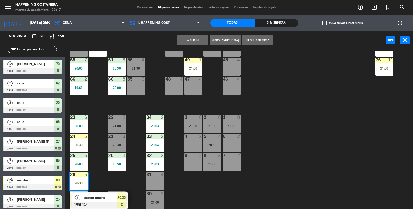
click at [86, 202] on div at bounding box center [98, 205] width 55 height 6
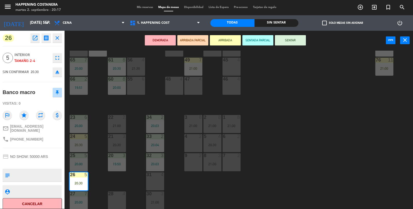
click at [367, 159] on div "69 2 122 6 121 6 120 6 14 4 CAVA 10 20:30 101 4 94 2 70 12 19:30 123 6 131 2 13…" at bounding box center [241, 130] width 344 height 158
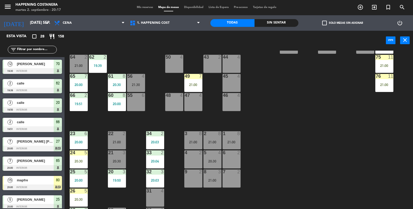
scroll to position [119, 0]
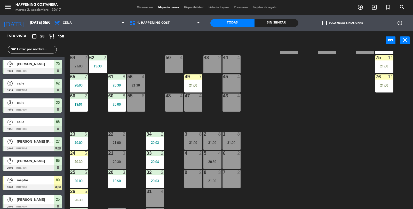
click at [66, 170] on main "69 2 122 6 121 6 120 6 14 4 CAVA 10 20:30 101 4 94 2 70 12 19:30 123 6 131 2 13…" at bounding box center [238, 127] width 348 height 162
click at [71, 162] on div "20:30" at bounding box center [79, 162] width 18 height 4
click at [365, 147] on div "69 2 122 6 121 6 120 6 14 4 CAVA 10 20:30 101 4 94 2 70 12 19:30 123 6 131 2 13…" at bounding box center [241, 130] width 344 height 158
click at [78, 189] on div at bounding box center [78, 191] width 9 height 5
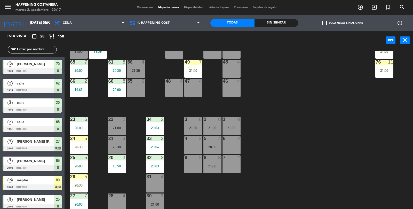
scroll to position [133, 0]
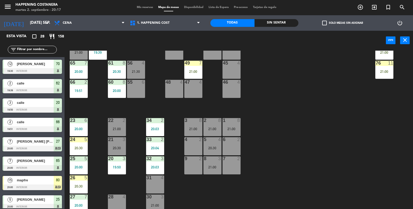
click at [76, 183] on div "26 5 20:30" at bounding box center [79, 184] width 18 height 18
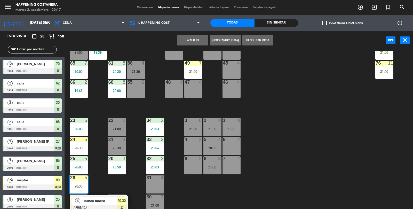
click at [89, 201] on span "Banco macro" at bounding box center [100, 200] width 33 height 5
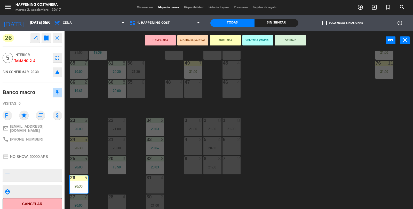
click at [34, 42] on button "open_in_new" at bounding box center [34, 37] width 9 height 9
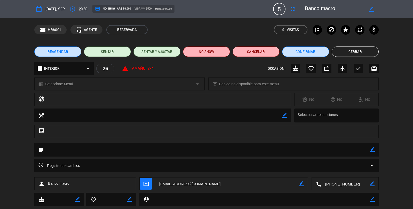
scroll to position [12, 0]
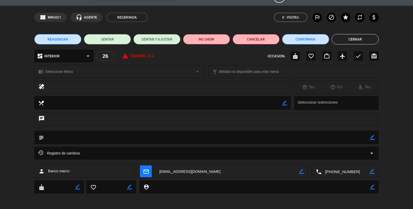
click at [366, 40] on button "Cerrar" at bounding box center [354, 39] width 47 height 10
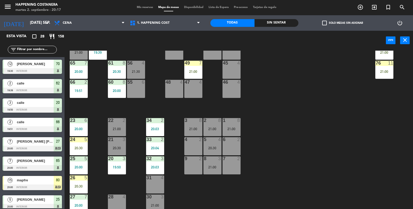
scroll to position [134, 0]
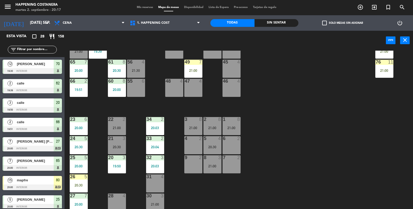
click at [31, 48] on input "text" at bounding box center [37, 50] width 40 height 6
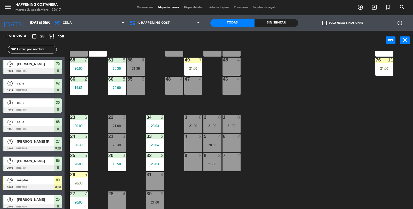
click at [73, 184] on div "20:30" at bounding box center [79, 183] width 18 height 4
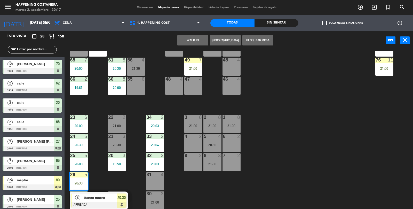
click at [79, 147] on div "24 5 20:30" at bounding box center [79, 143] width 18 height 18
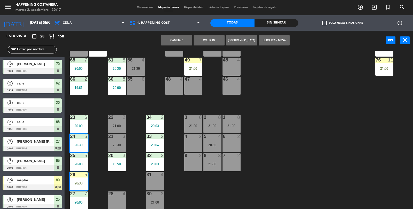
click at [183, 36] on button "Cambiar" at bounding box center [176, 40] width 31 height 10
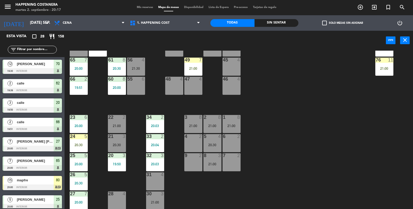
click at [42, 47] on input "text" at bounding box center [37, 50] width 40 height 6
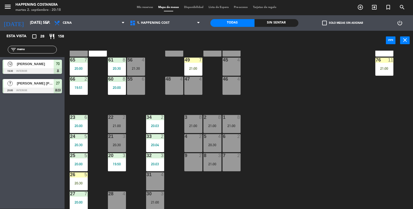
type input "manu"
click at [113, 71] on div "61 8 20:30" at bounding box center [117, 66] width 18 height 18
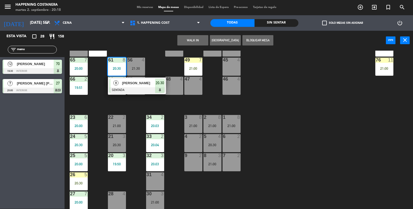
click at [360, 127] on div "69 2 122 6 121 6 120 6 14 4 CAVA 10 20:30 101 4 94 2 70 12 19:30 123 6 131 2 13…" at bounding box center [241, 130] width 344 height 158
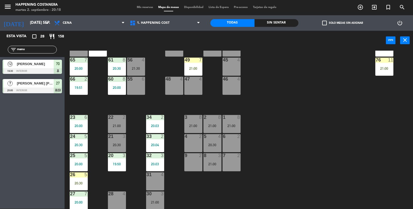
click at [78, 143] on div "20:30" at bounding box center [79, 145] width 18 height 4
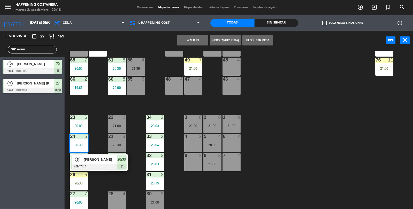
click at [325, 202] on div "69 2 122 6 121 6 120 6 14 4 CAVA 10 20:30 101 4 94 2 70 12 19:30 123 6 131 2 13…" at bounding box center [241, 130] width 344 height 158
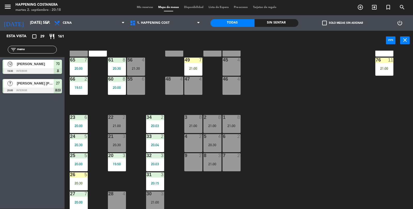
click at [82, 183] on div "20:30" at bounding box center [79, 183] width 18 height 4
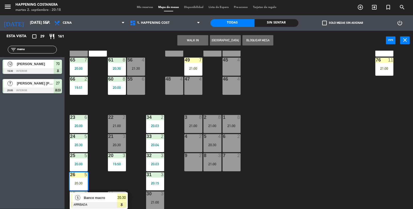
click at [84, 142] on div "24 5 20:30" at bounding box center [79, 143] width 18 height 18
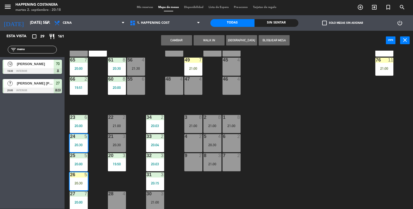
click at [176, 40] on button "Cambiar" at bounding box center [176, 40] width 31 height 10
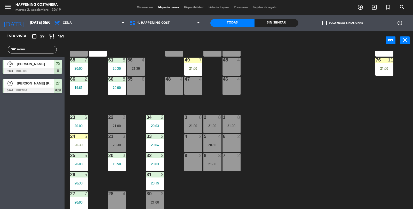
click at [191, 67] on div "21:00" at bounding box center [193, 69] width 18 height 4
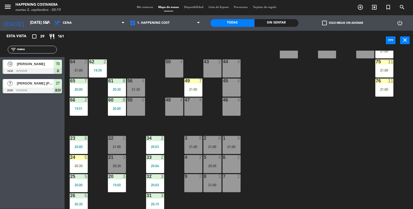
scroll to position [114, 0]
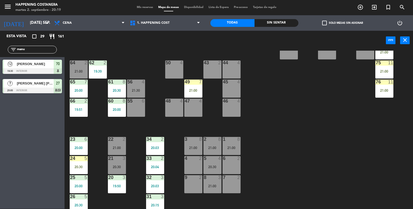
click at [72, 162] on div "24 5 20:30" at bounding box center [79, 165] width 18 height 18
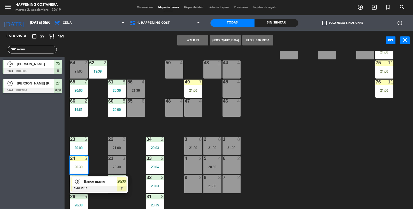
click at [170, 74] on div "50 4" at bounding box center [174, 69] width 18 height 18
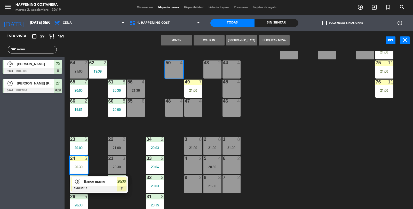
click at [176, 44] on button "Mover" at bounding box center [176, 40] width 31 height 10
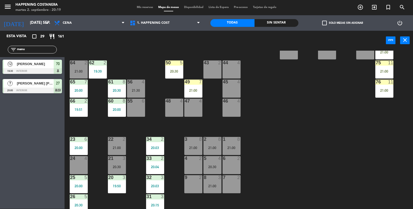
click at [176, 69] on div "20:30" at bounding box center [174, 71] width 18 height 4
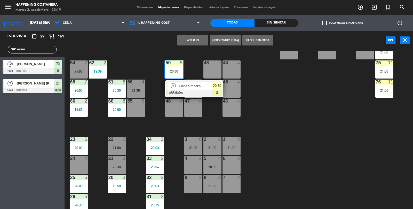
click at [200, 93] on div at bounding box center [193, 93] width 55 height 6
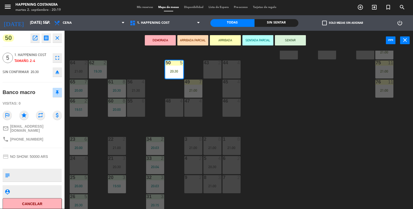
click at [298, 40] on button "SENTAR" at bounding box center [290, 40] width 31 height 10
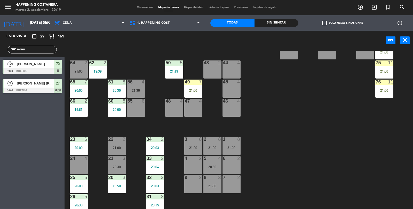
click at [47, 47] on input "manu" at bounding box center [37, 50] width 40 height 6
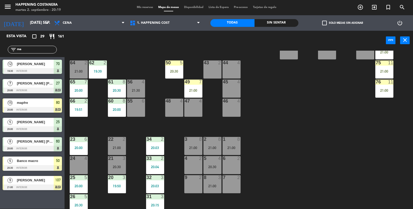
type input "m"
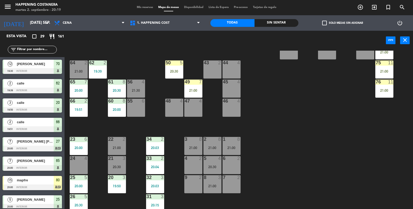
click at [114, 94] on div "61 8 20:30" at bounding box center [117, 88] width 18 height 18
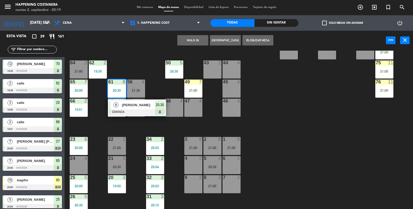
click at [340, 146] on div "69 2 122 6 121 6 120 6 14 4 CAVA 10 20:30 101 4 94 2 70 12 19:30 123 6 131 2 13…" at bounding box center [241, 130] width 344 height 158
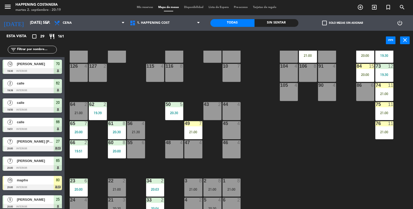
scroll to position [136, 0]
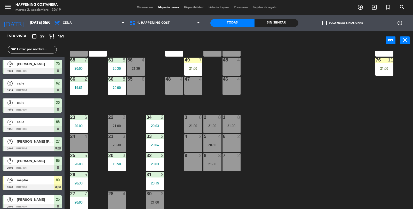
click at [52, 47] on input "text" at bounding box center [37, 50] width 40 height 6
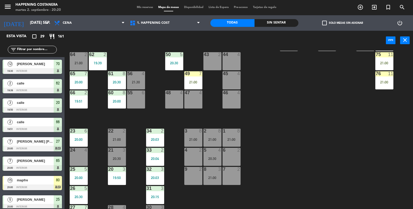
scroll to position [123, 0]
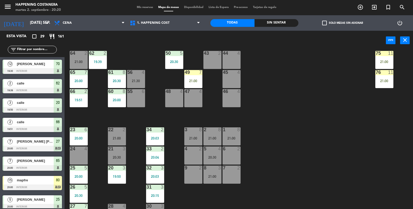
click at [371, 123] on div "69 2 122 6 121 6 120 6 14 4 CAVA 10 20:30 101 4 94 2 70 12 19:30 123 6 131 2 13…" at bounding box center [241, 130] width 344 height 158
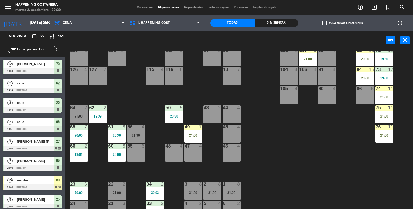
scroll to position [69, 0]
click at [190, 135] on div "21:00" at bounding box center [193, 135] width 18 height 4
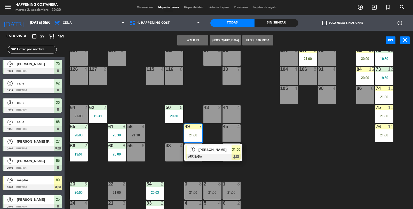
click at [221, 157] on div at bounding box center [212, 157] width 55 height 6
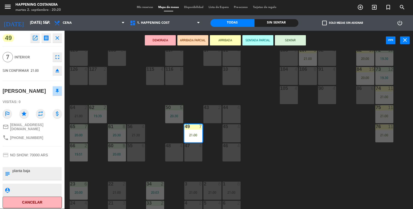
click at [336, 169] on div "69 2 122 6 121 6 120 6 14 4 CAVA 10 20:30 101 4 94 2 70 12 19:30 123 6 131 2 13…" at bounding box center [241, 130] width 344 height 158
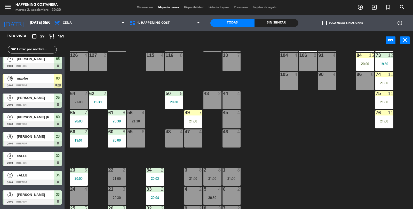
scroll to position [136, 0]
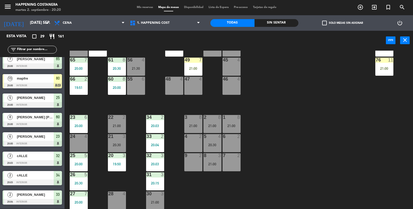
click at [237, 129] on div "1 8 21:00" at bounding box center [231, 124] width 18 height 18
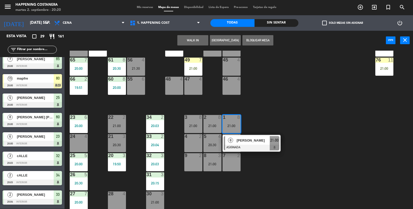
click at [262, 137] on span "[PERSON_NAME]" at bounding box center [252, 139] width 33 height 5
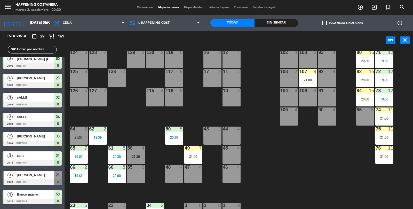
scroll to position [44, 0]
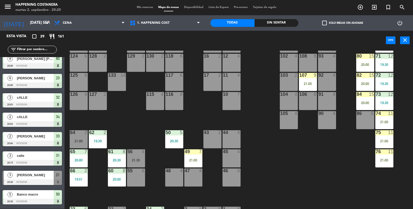
click at [315, 82] on div "21:00" at bounding box center [308, 84] width 18 height 4
click at [196, 159] on div "21:00" at bounding box center [193, 160] width 18 height 4
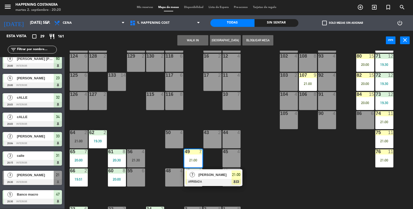
click at [223, 179] on div at bounding box center [212, 182] width 55 height 6
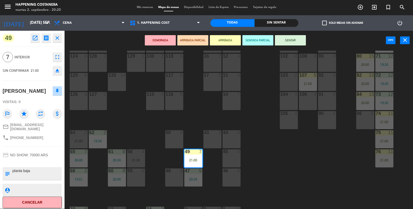
click at [315, 163] on div "69 2 122 6 121 6 120 6 14 4 CAVA 10 20:30 101 4 94 2 70 12 19:30 123 6 131 2 13…" at bounding box center [241, 130] width 344 height 158
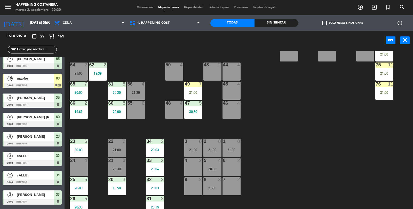
scroll to position [136, 0]
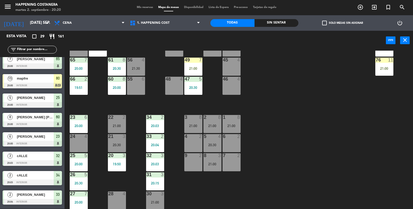
click at [227, 124] on div "21:00" at bounding box center [231, 126] width 18 height 4
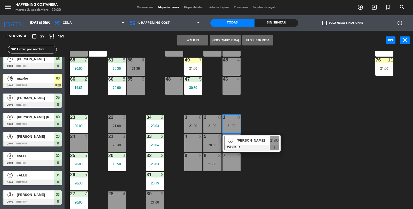
click at [250, 144] on div at bounding box center [251, 147] width 55 height 6
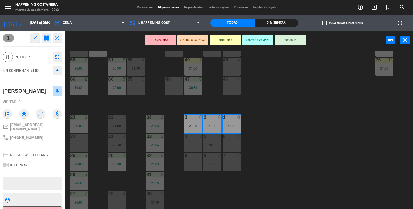
click at [375, 175] on div "69 2 122 6 121 6 120 6 14 4 CAVA 10 20:30 101 4 94 2 70 12 19:30 123 6 131 2 13…" at bounding box center [241, 130] width 344 height 158
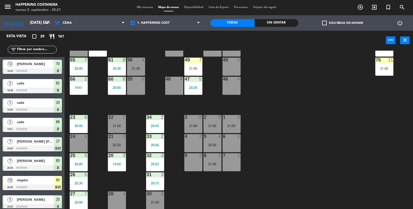
scroll to position [160, 0]
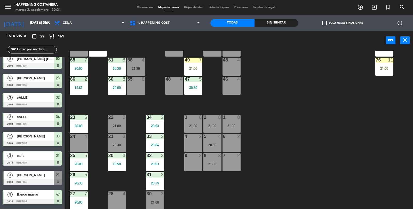
click at [198, 67] on div "21:00" at bounding box center [193, 69] width 18 height 4
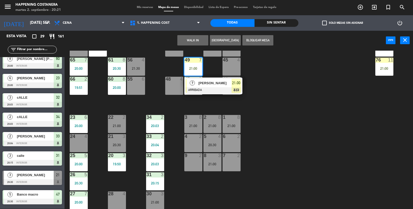
click at [317, 111] on div "69 2 122 6 121 6 120 6 14 4 CAVA 10 20:30 101 4 94 2 70 12 19:30 123 6 131 2 13…" at bounding box center [241, 130] width 344 height 158
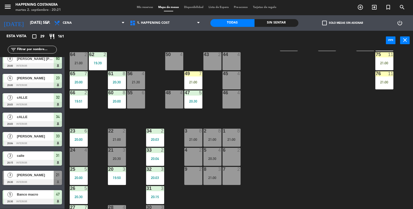
scroll to position [129, 0]
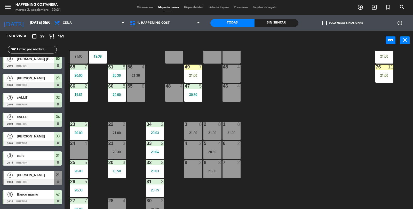
click at [233, 177] on div "7 2" at bounding box center [231, 169] width 18 height 18
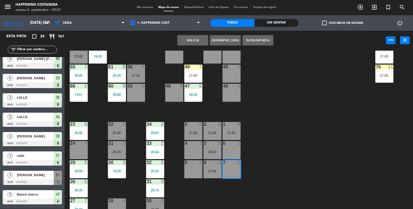
click at [192, 42] on button "WALK IN" at bounding box center [192, 40] width 31 height 10
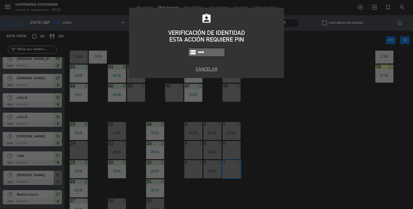
type input "5759"
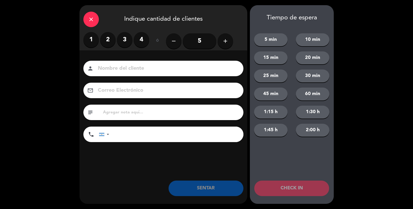
click at [109, 45] on label "2" at bounding box center [107, 39] width 15 height 15
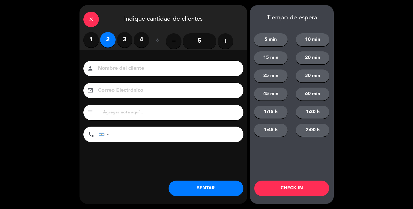
click at [154, 68] on input at bounding box center [166, 68] width 139 height 9
type input "Calle"
click at [205, 192] on button "SENTAR" at bounding box center [205, 187] width 75 height 15
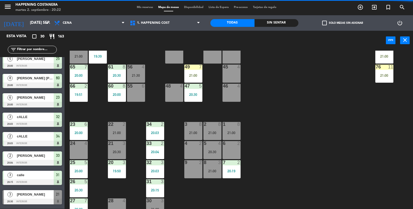
scroll to position [0, 0]
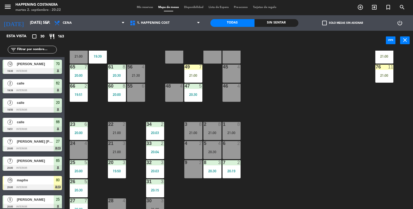
click at [190, 148] on div "4 2" at bounding box center [193, 150] width 18 height 18
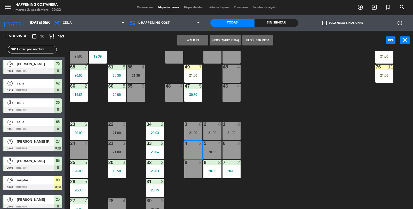
click at [191, 36] on button "WALK IN" at bounding box center [192, 40] width 31 height 10
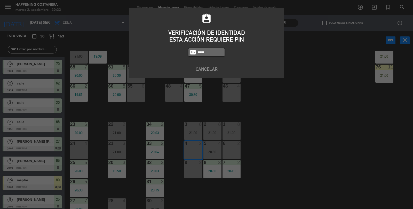
type input "5759"
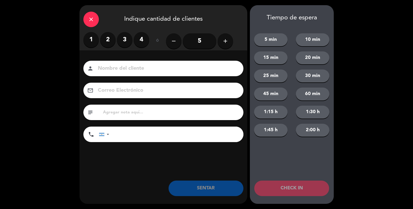
click at [119, 37] on label "3" at bounding box center [124, 39] width 15 height 15
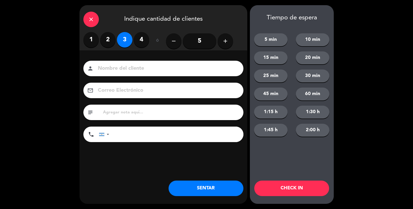
click at [108, 40] on label "2" at bounding box center [107, 39] width 15 height 15
click at [109, 68] on input at bounding box center [166, 68] width 139 height 9
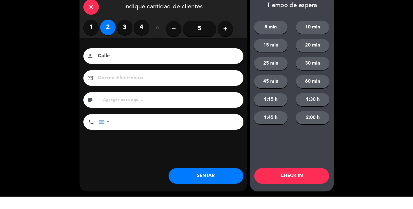
type input "Calle"
click at [213, 195] on button "SENTAR" at bounding box center [205, 187] width 75 height 15
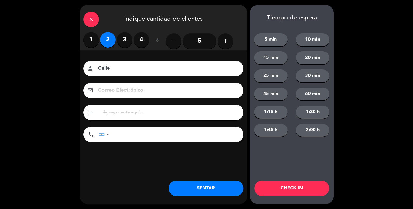
click at [205, 177] on div "close Indique cantidad de clientes 1 2 3 4 ó remove 5 add Nombre del cliente pe…" at bounding box center [163, 104] width 168 height 198
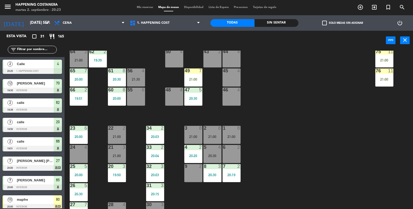
scroll to position [136, 0]
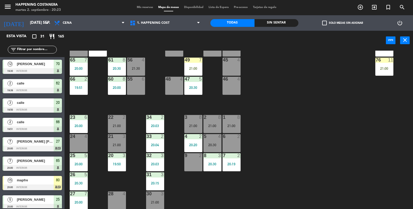
click at [43, 49] on input "text" at bounding box center [37, 50] width 40 height 6
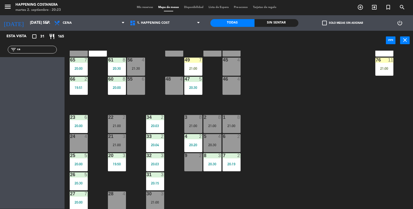
type input "c"
type input "a"
type input "f"
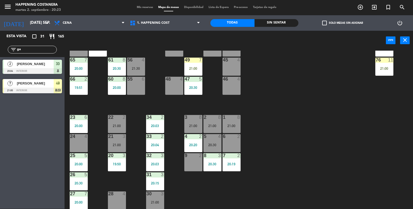
type input "g"
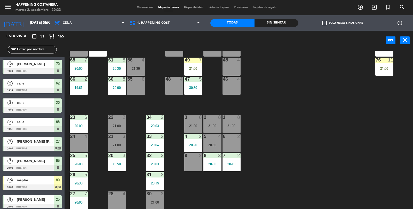
click at [119, 89] on div "20:00" at bounding box center [117, 88] width 18 height 4
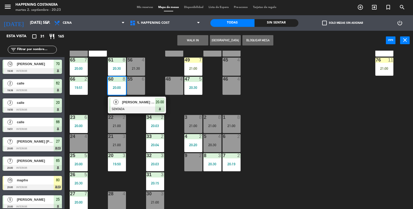
click at [369, 127] on div "69 2 122 6 121 6 120 6 14 4 CAVA 10 20:30 101 4 94 2 70 12 19:30 123 6 131 2 13…" at bounding box center [241, 130] width 344 height 158
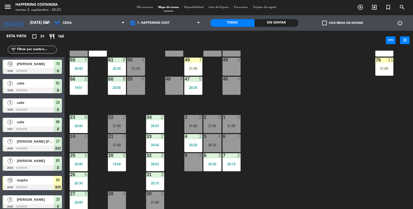
click at [114, 71] on div "61 8 20:30" at bounding box center [117, 66] width 18 height 18
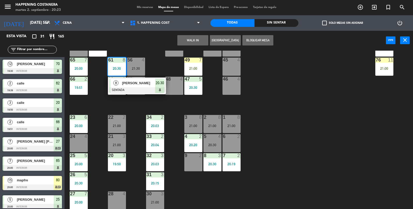
click at [374, 123] on div "69 2 122 6 121 6 120 6 14 4 CAVA 10 20:30 101 4 94 2 70 12 19:30 123 6 131 2 13…" at bounding box center [241, 130] width 344 height 158
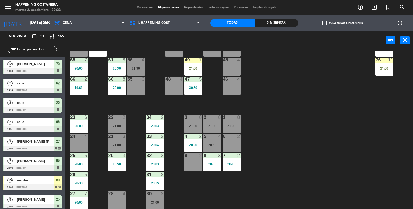
click at [373, 126] on div "69 2 122 6 121 6 120 6 14 4 CAVA 10 20:30 101 4 94 2 70 12 19:30 123 6 131 2 13…" at bounding box center [241, 130] width 344 height 158
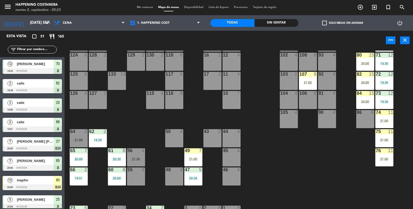
scroll to position [45, 0]
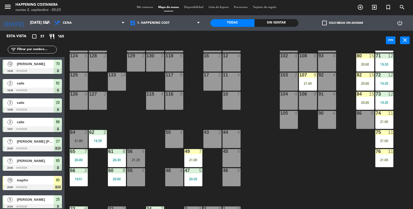
click at [353, 150] on div "69 2 122 6 121 6 120 6 14 4 CAVA 10 20:30 101 4 94 2 70 12 19:30 123 6 131 2 13…" at bounding box center [241, 130] width 344 height 158
click at [391, 102] on div "19:30" at bounding box center [384, 103] width 18 height 4
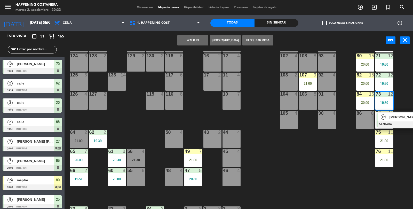
click at [334, 157] on div "69 2 122 6 121 6 120 6 14 4 CAVA 10 20:30 101 4 94 2 70 12 19:30 123 6 131 2 13…" at bounding box center [241, 130] width 344 height 158
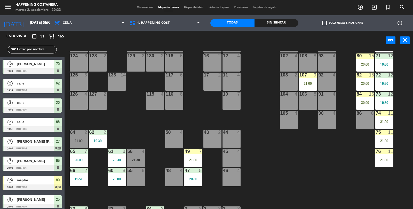
click at [45, 52] on input "text" at bounding box center [37, 50] width 40 height 6
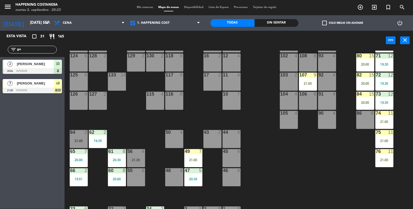
type input "g"
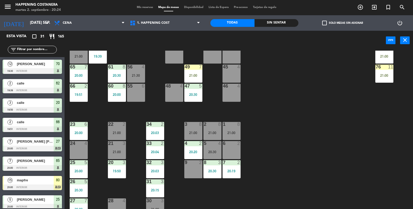
scroll to position [136, 0]
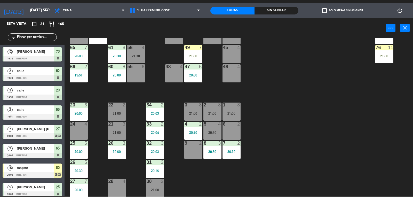
click at [123, 143] on div "21:00" at bounding box center [117, 145] width 18 height 4
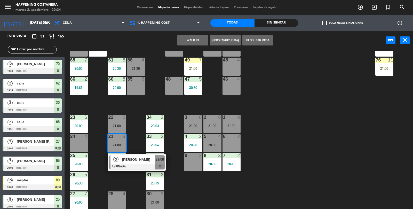
click at [392, 110] on div "69 2 122 6 121 6 120 6 14 4 CAVA 10 20:30 101 4 94 2 70 12 19:30 123 6 131 2 13…" at bounding box center [241, 130] width 344 height 158
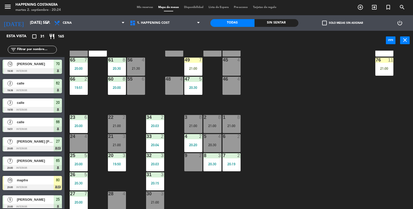
click at [76, 147] on div "24 4" at bounding box center [79, 143] width 18 height 18
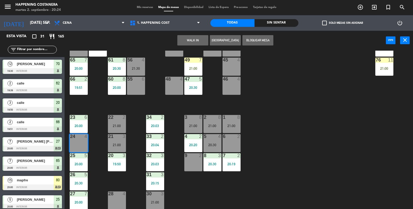
click at [350, 114] on div "69 2 122 6 121 6 120 6 14 4 CAVA 10 20:30 101 4 94 2 70 12 19:30 123 6 131 2 13…" at bounding box center [241, 130] width 344 height 158
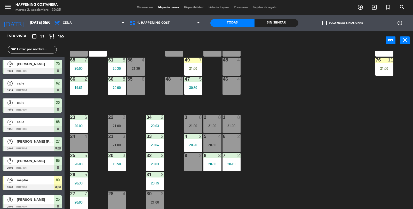
click at [105, 60] on div "61" at bounding box center [108, 59] width 9 height 5
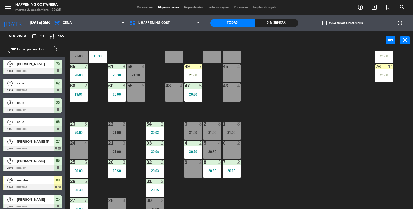
click at [75, 151] on div "24 4" at bounding box center [79, 150] width 18 height 18
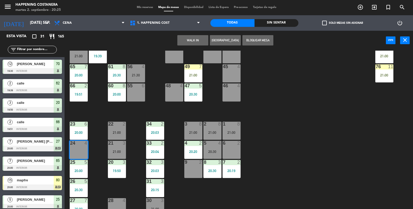
click at [190, 37] on button "WALK IN" at bounding box center [192, 40] width 31 height 10
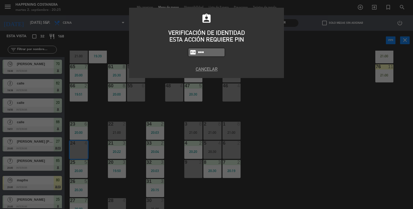
type input "5759"
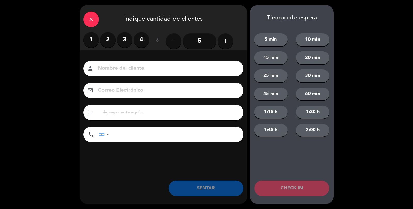
click at [204, 43] on input "5" at bounding box center [200, 40] width 34 height 15
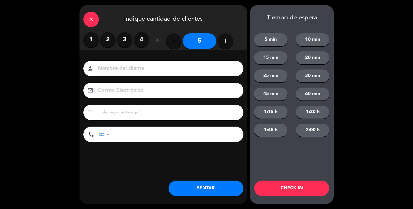
click at [189, 68] on input at bounding box center [166, 68] width 139 height 9
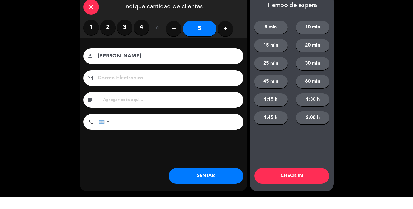
type input "[PERSON_NAME]"
click at [217, 194] on button "SENTAR" at bounding box center [205, 187] width 75 height 15
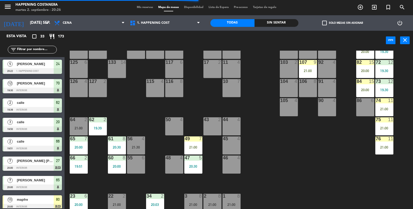
scroll to position [55, 0]
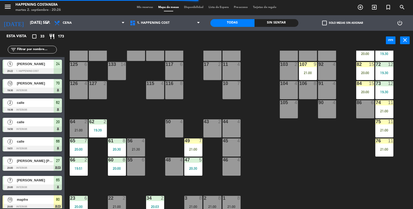
click at [385, 135] on div "75 11 21:00" at bounding box center [384, 128] width 18 height 18
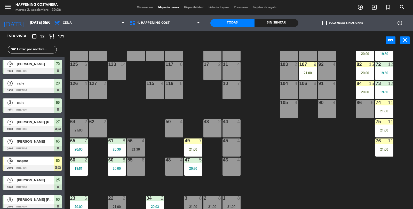
click at [319, 134] on div "69 2 122 6 121 6 120 6 14 4 CAVA 10 20:30 101 4 94 2 70 12 19:30 123 6 131 2 13…" at bounding box center [241, 130] width 344 height 158
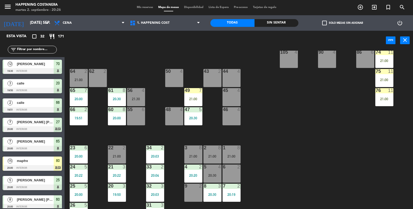
scroll to position [136, 0]
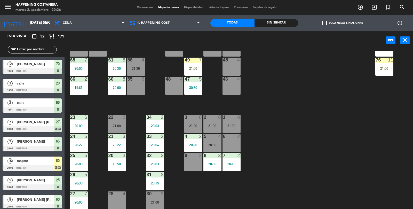
click at [82, 146] on div "24 5 20:22" at bounding box center [79, 143] width 18 height 18
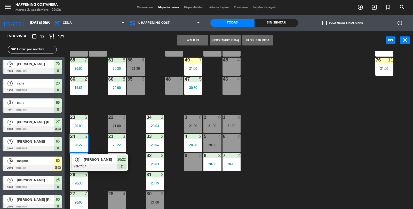
click at [345, 144] on div "69 2 122 6 121 6 120 6 14 4 CAVA 10 20:30 101 4 94 2 70 12 19:30 123 6 131 2 13…" at bounding box center [241, 130] width 344 height 158
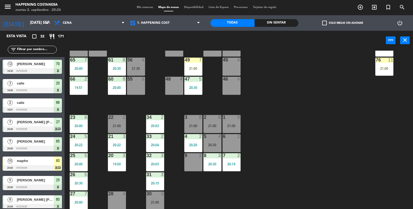
click at [46, 49] on input "text" at bounding box center [37, 50] width 40 height 6
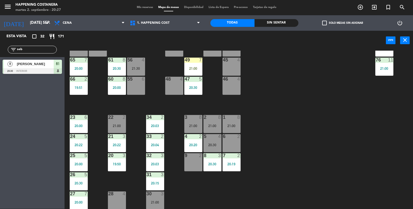
type input "seb"
click at [92, 85] on div "69 2 122 6 121 6 120 6 14 4 CAVA 10 20:30 101 4 94 2 70 12 19:30 123 6 131 2 13…" at bounding box center [241, 130] width 344 height 158
click at [74, 94] on div "66 2 19:51" at bounding box center [79, 86] width 18 height 18
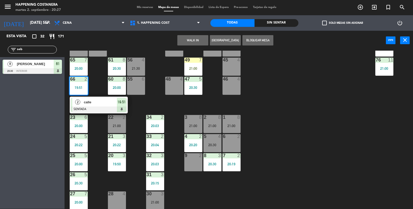
click at [90, 103] on span "calle" at bounding box center [100, 101] width 33 height 5
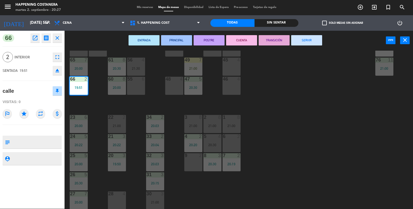
click at [308, 38] on button "SERVIR" at bounding box center [306, 40] width 31 height 10
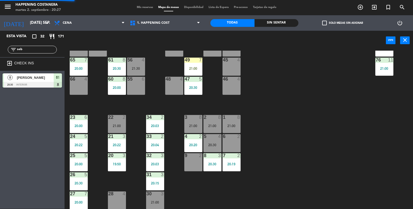
click at [307, 127] on div "69 2 122 6 121 6 120 6 14 4 CAVA 10 20:30 101 4 94 2 70 12 19:30 123 6 131 2 13…" at bounding box center [241, 130] width 344 height 158
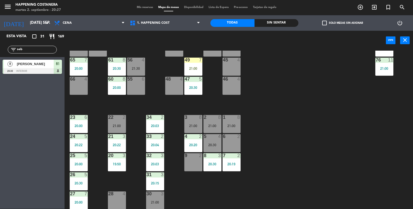
click at [22, 49] on input "seb" at bounding box center [37, 50] width 40 height 6
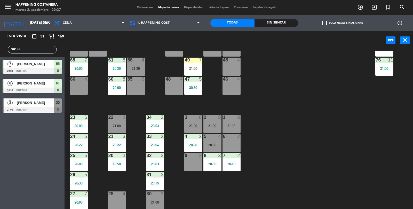
type input "s"
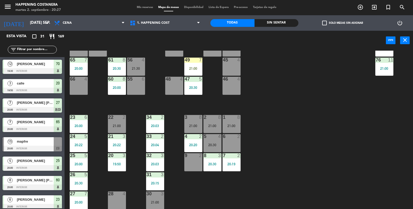
click at [328, 14] on div "menu Happening Costanera martes 2. septiembre - 20:27 Mis reservas Mapa de mesa…" at bounding box center [206, 7] width 413 height 15
click at [330, 23] on label "check_box_outline_blank Solo mesas sin asignar" at bounding box center [342, 23] width 41 height 5
click at [342, 23] on input "check_box_outline_blank Solo mesas sin asignar" at bounding box center [342, 23] width 0 height 0
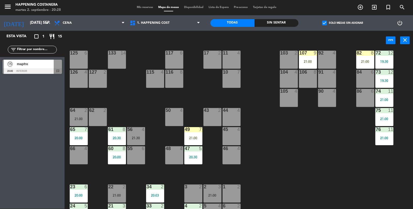
scroll to position [69, 0]
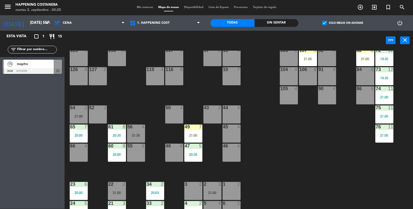
click at [170, 114] on div "50 4" at bounding box center [174, 114] width 18 height 18
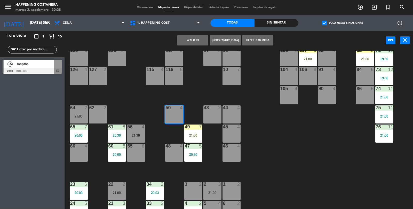
click at [183, 38] on button "WALK IN" at bounding box center [192, 40] width 31 height 10
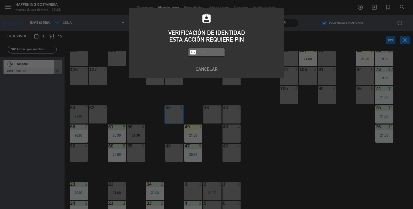
click at [316, 113] on div "assignment_ind VERIFICACIÓN DE IDENTIDAD ESTA ACCIÓN REQUIERE PIN fiber_pin PAS…" at bounding box center [206, 104] width 413 height 209
click at [208, 72] on button "Cancelar" at bounding box center [206, 68] width 147 height 7
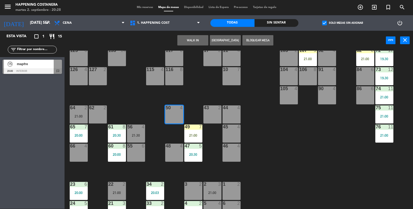
click at [38, 51] on input "text" at bounding box center [37, 50] width 40 height 6
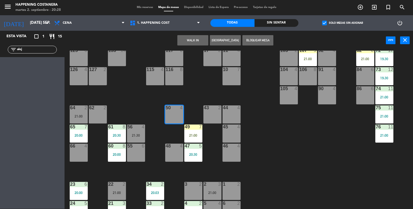
click at [327, 17] on div "check_box Solo mesas sin asignar" at bounding box center [342, 22] width 88 height 15
click at [332, 28] on div "check_box Solo mesas sin asignar" at bounding box center [342, 22] width 88 height 15
click at [327, 23] on label "check_box Solo mesas sin asignar" at bounding box center [342, 23] width 41 height 5
click at [342, 23] on input "check_box Solo mesas sin asignar" at bounding box center [342, 23] width 0 height 0
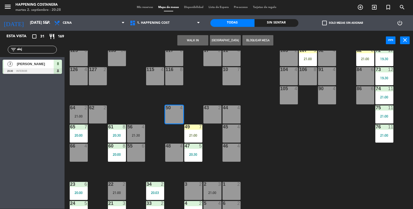
click at [78, 155] on div "66 4" at bounding box center [79, 152] width 18 height 18
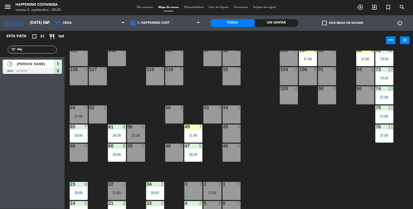
click at [298, 143] on div "69 2 122 6 121 6 120 6 14 4 CAVA 10 20:30 101 4 94 2 70 12 19:30 123 6 131 2 13…" at bounding box center [241, 130] width 344 height 158
click at [31, 47] on input "alej" at bounding box center [37, 50] width 40 height 6
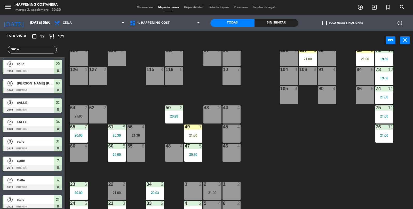
type input "a"
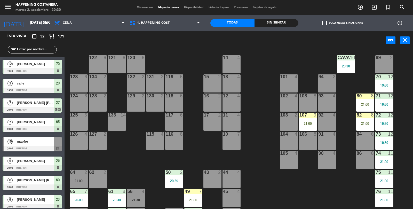
scroll to position [4, 0]
click at [347, 68] on div "20:30" at bounding box center [346, 66] width 18 height 4
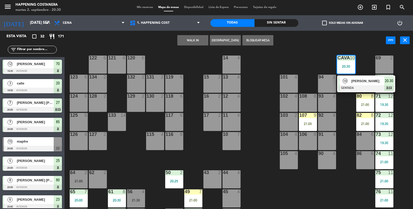
click at [303, 171] on div "69 2 122 6 121 6 120 6 14 4 CAVA 10 20:30 10 [PERSON_NAME] SENTADA 20:30 chat 1…" at bounding box center [241, 130] width 344 height 158
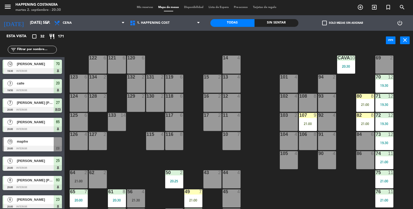
click at [383, 176] on div "75 11 21:00" at bounding box center [384, 179] width 18 height 18
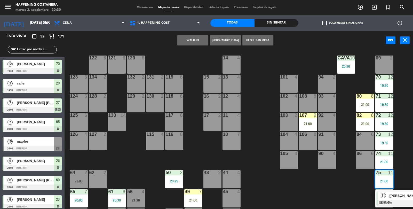
click at [392, 198] on div "[PERSON_NAME]" at bounding box center [406, 195] width 34 height 9
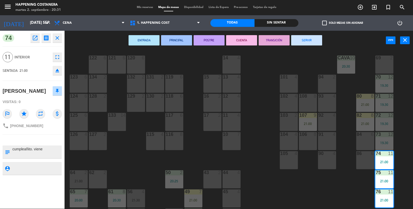
click at [292, 187] on div "69 2 122 6 121 6 120 6 14 4 CAVA 10 20:30 101 4 94 2 70 12 19:30 123 6 131 2 13…" at bounding box center [241, 130] width 344 height 158
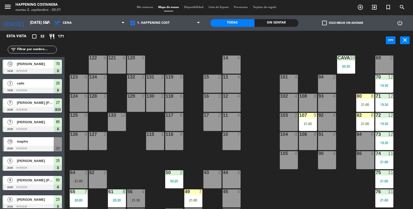
scroll to position [45, 0]
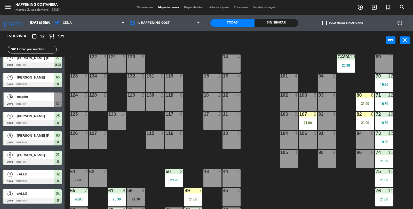
click at [296, 182] on div "69 2 122 6 121 6 120 6 14 4 CAVA 10 20:30 101 4 94 2 70 12 19:30 123 6 131 2 13…" at bounding box center [241, 130] width 344 height 158
click at [46, 48] on input "text" at bounding box center [37, 50] width 40 height 6
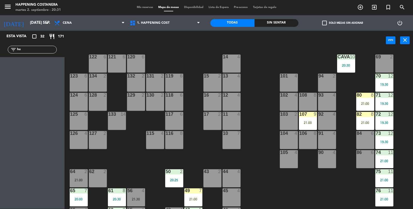
type input "h"
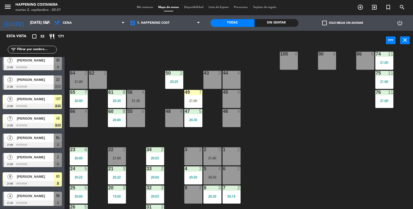
scroll to position [136, 0]
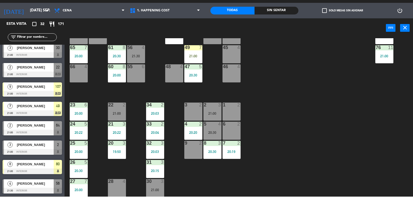
click at [75, 139] on div "24 5 20:22" at bounding box center [79, 143] width 18 height 18
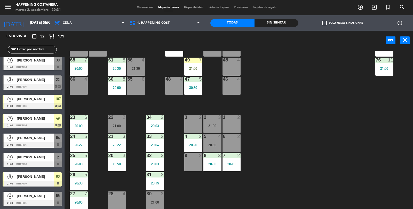
click at [372, 172] on div "69 2 122 6 121 6 120 6 14 4 CAVA 10 20:30 101 4 94 2 70 12 19:30 123 6 131 2 13…" at bounding box center [241, 130] width 344 height 158
click at [74, 179] on div "26 5 20:30" at bounding box center [79, 181] width 18 height 18
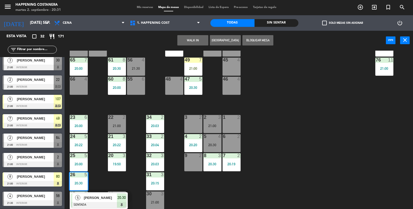
click at [367, 171] on div "69 2 122 6 121 6 120 6 14 4 CAVA 10 20:30 101 4 94 2 70 12 19:30 123 6 131 2 13…" at bounding box center [241, 130] width 344 height 158
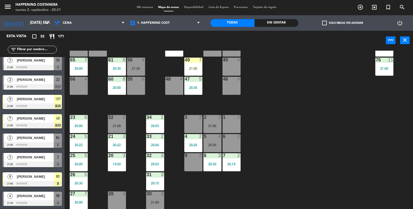
click at [39, 57] on div "[PERSON_NAME]" at bounding box center [34, 60] width 37 height 9
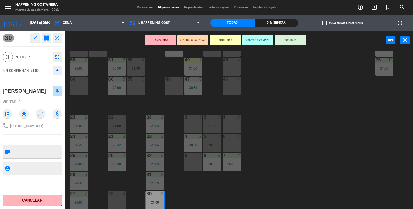
click at [354, 149] on div "menu Happening Costanera martes 2. septiembre - 20:31 Mis reservas Mapa de mesa…" at bounding box center [206, 104] width 413 height 209
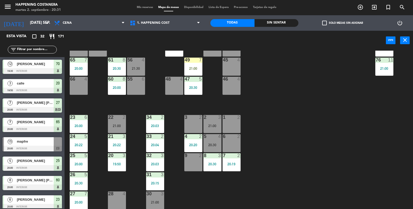
scroll to position [64, 0]
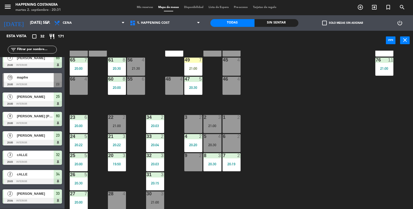
click at [79, 158] on div "25 5 20:00" at bounding box center [79, 162] width 18 height 18
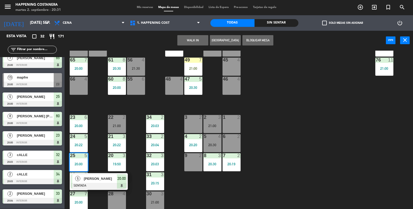
click at [335, 150] on div "69 2 122 6 121 6 120 6 14 4 CAVA 10 20:30 101 4 94 2 70 12 19:30 123 6 131 2 13…" at bounding box center [241, 130] width 344 height 158
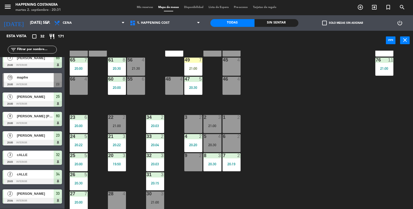
click at [85, 148] on div "24 5 20:22" at bounding box center [79, 143] width 18 height 18
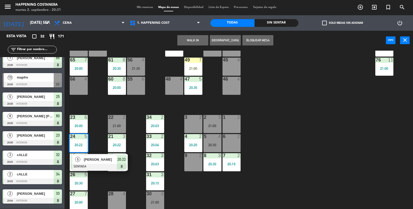
click at [84, 194] on div "7" at bounding box center [85, 193] width 3 height 5
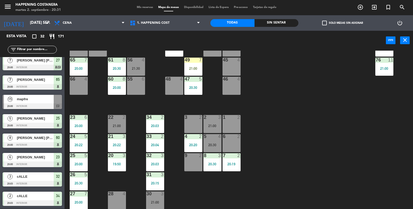
scroll to position [43, 0]
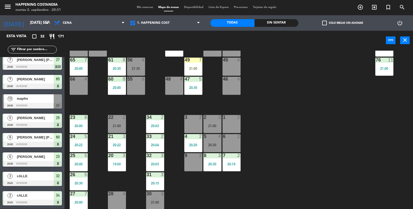
click at [34, 50] on input "text" at bounding box center [37, 50] width 40 height 6
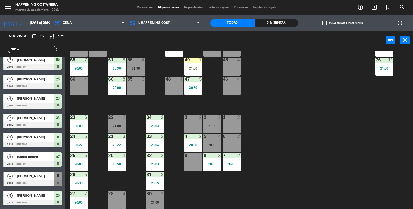
scroll to position [0, 0]
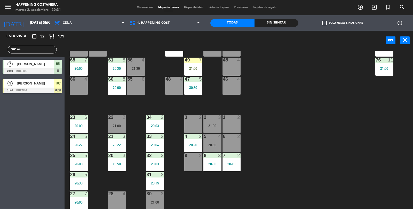
type input "n"
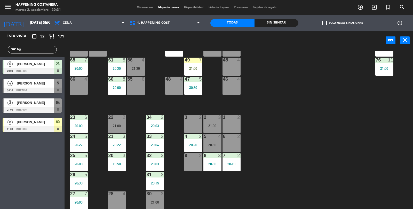
type input "h"
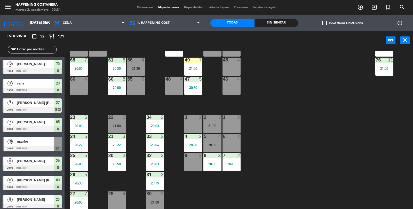
type input "g"
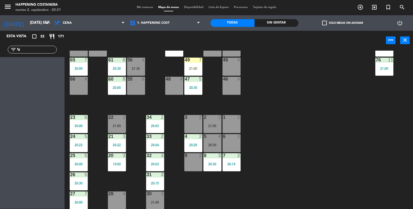
type input "f"
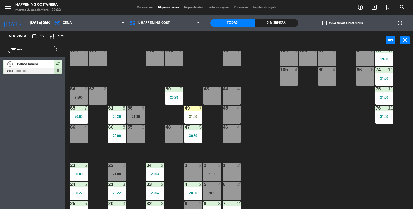
scroll to position [136, 0]
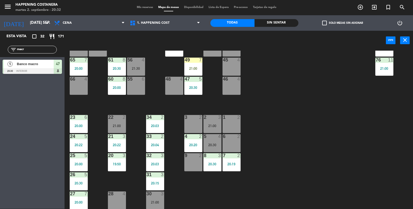
type input "macr"
click at [27, 66] on span "Banco macro" at bounding box center [35, 63] width 37 height 5
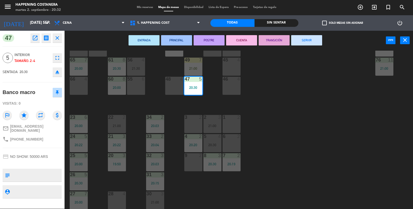
click at [352, 176] on div "69 2 122 6 121 6 120 6 14 4 CAVA 10 20:30 101 4 94 2 70 12 19:30 123 6 131 2 13…" at bounding box center [241, 130] width 344 height 158
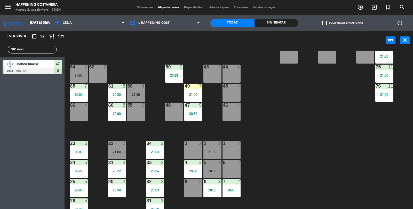
scroll to position [110, 0]
click at [31, 41] on div "Esta vista crop_square 32 restaurant 171" at bounding box center [32, 36] width 64 height 11
click at [43, 47] on input "macr" at bounding box center [37, 50] width 40 height 6
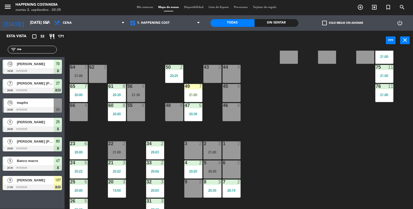
type input "m"
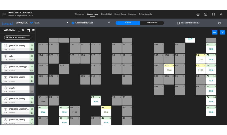
scroll to position [136, 0]
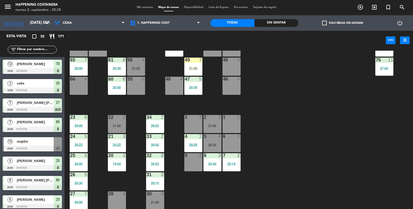
click at [319, 150] on div "69 2 122 6 121 6 120 6 14 4 CAVA 10 20:30 101 4 94 2 70 12 19:30 123 6 131 2 13…" at bounding box center [241, 130] width 344 height 158
click at [213, 163] on div "20:30" at bounding box center [212, 164] width 18 height 4
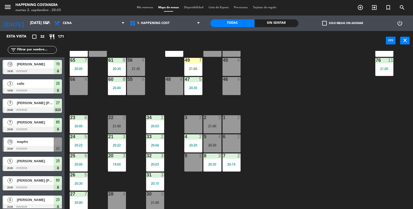
click at [44, 50] on input "text" at bounding box center [37, 50] width 40 height 6
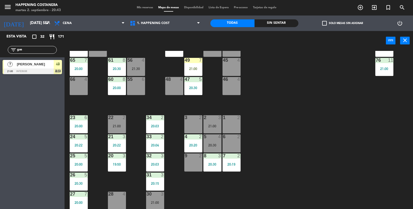
type input "gas"
click at [44, 71] on div at bounding box center [32, 71] width 59 height 6
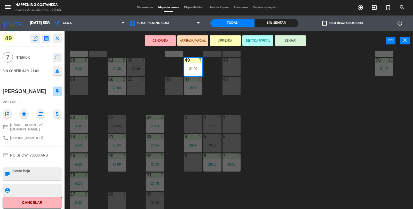
click at [284, 35] on button "SENTAR" at bounding box center [290, 40] width 31 height 10
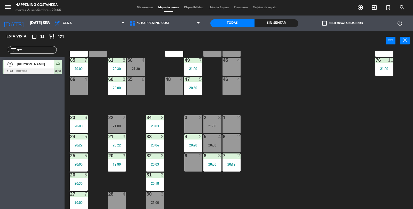
click at [212, 127] on div "21:00" at bounding box center [212, 126] width 18 height 4
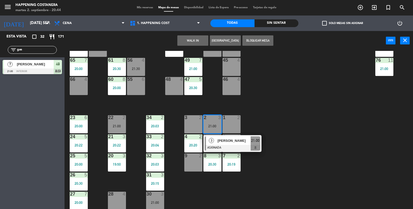
click at [286, 155] on div "69 2 122 6 121 6 120 6 14 4 CAVA 10 20:30 101 4 94 2 70 12 19:30 123 6 131 2 13…" at bounding box center [241, 130] width 344 height 158
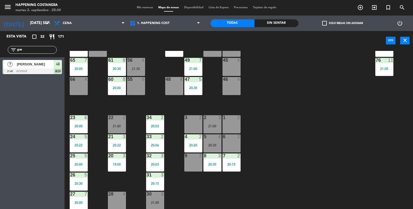
click at [217, 124] on div "21:00" at bounding box center [212, 126] width 18 height 4
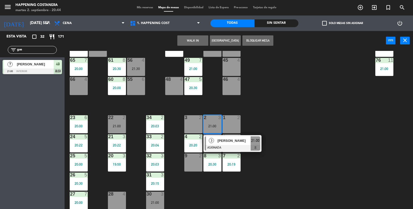
click at [112, 198] on div "28 4" at bounding box center [117, 200] width 18 height 18
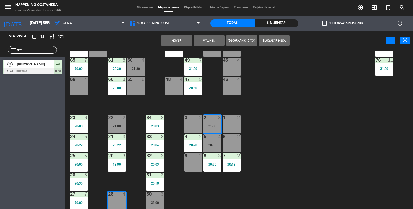
click at [172, 42] on button "Mover" at bounding box center [176, 40] width 31 height 10
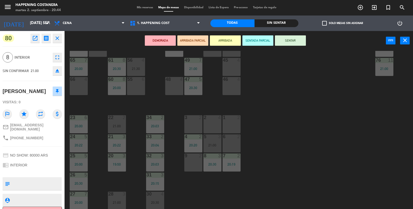
click at [237, 120] on div "2" at bounding box center [238, 117] width 3 height 5
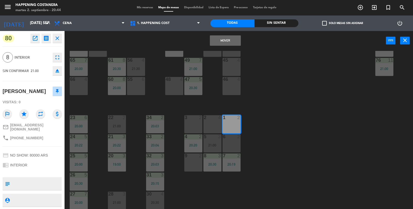
click at [211, 125] on div "2 4" at bounding box center [212, 124] width 18 height 18
click at [189, 125] on div "3 2" at bounding box center [193, 124] width 18 height 18
click at [225, 44] on button "Mover y Unir" at bounding box center [225, 40] width 31 height 10
